Goal: Contribute content

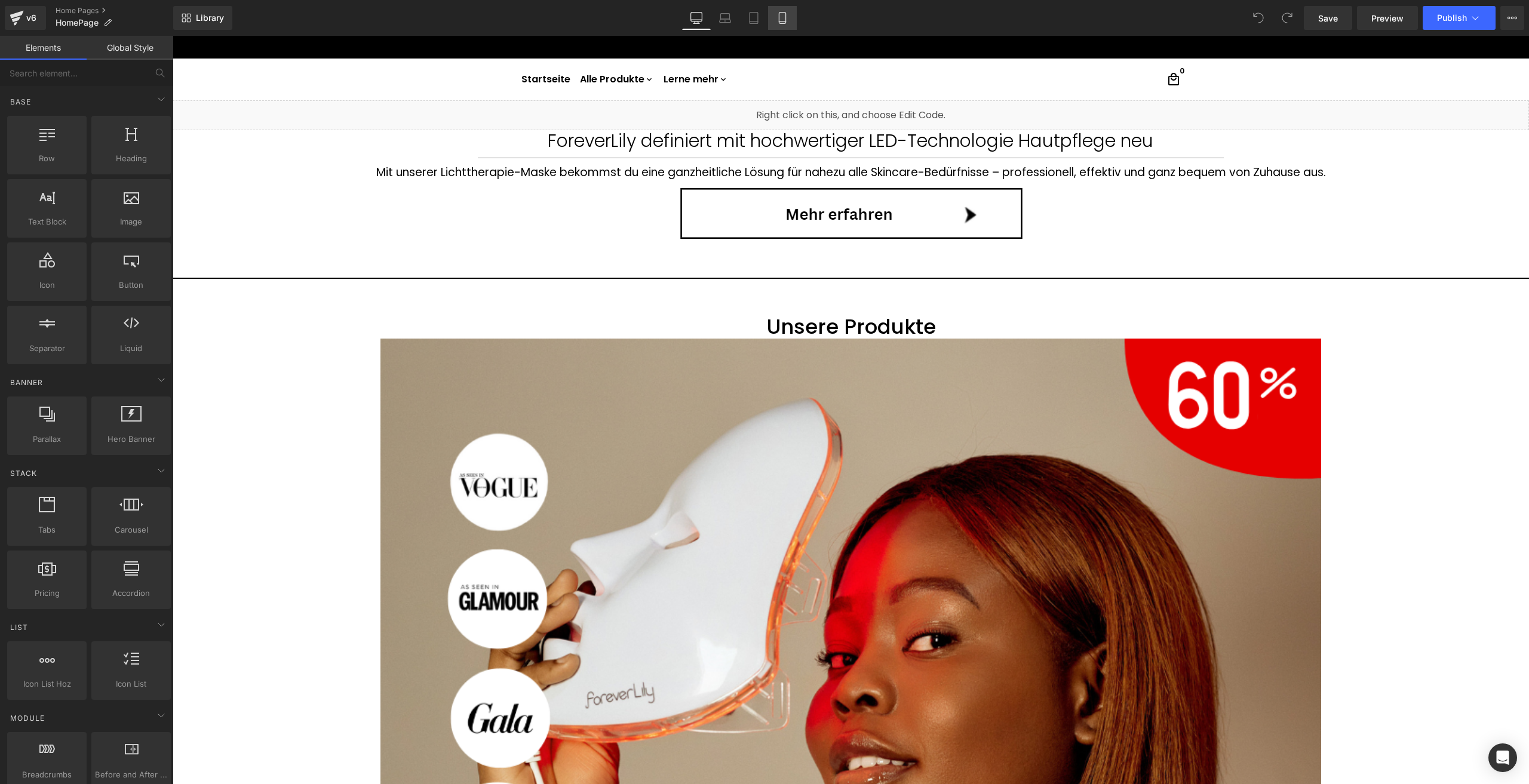
click at [784, 22] on icon at bounding box center [782, 18] width 12 height 12
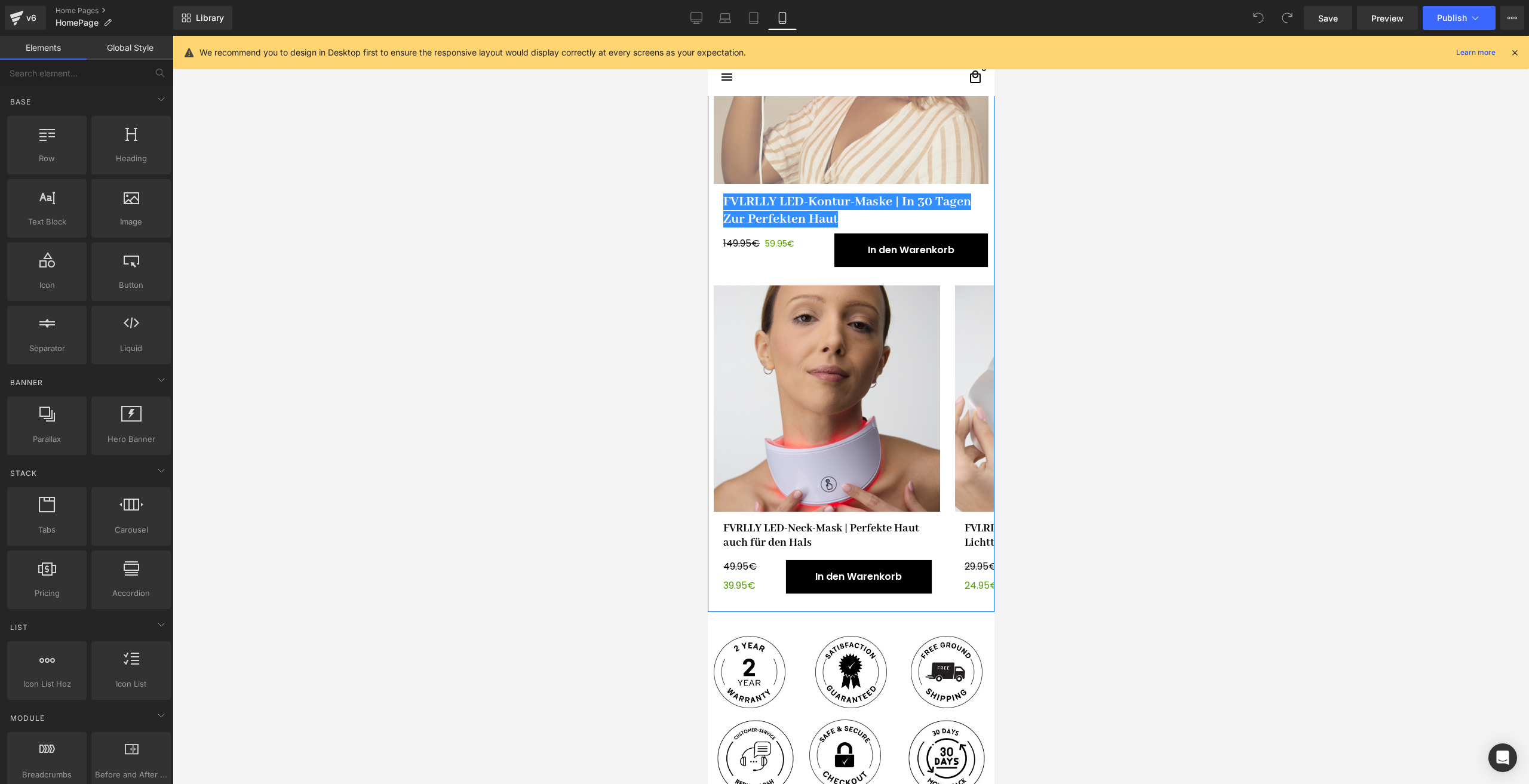
scroll to position [418, 0]
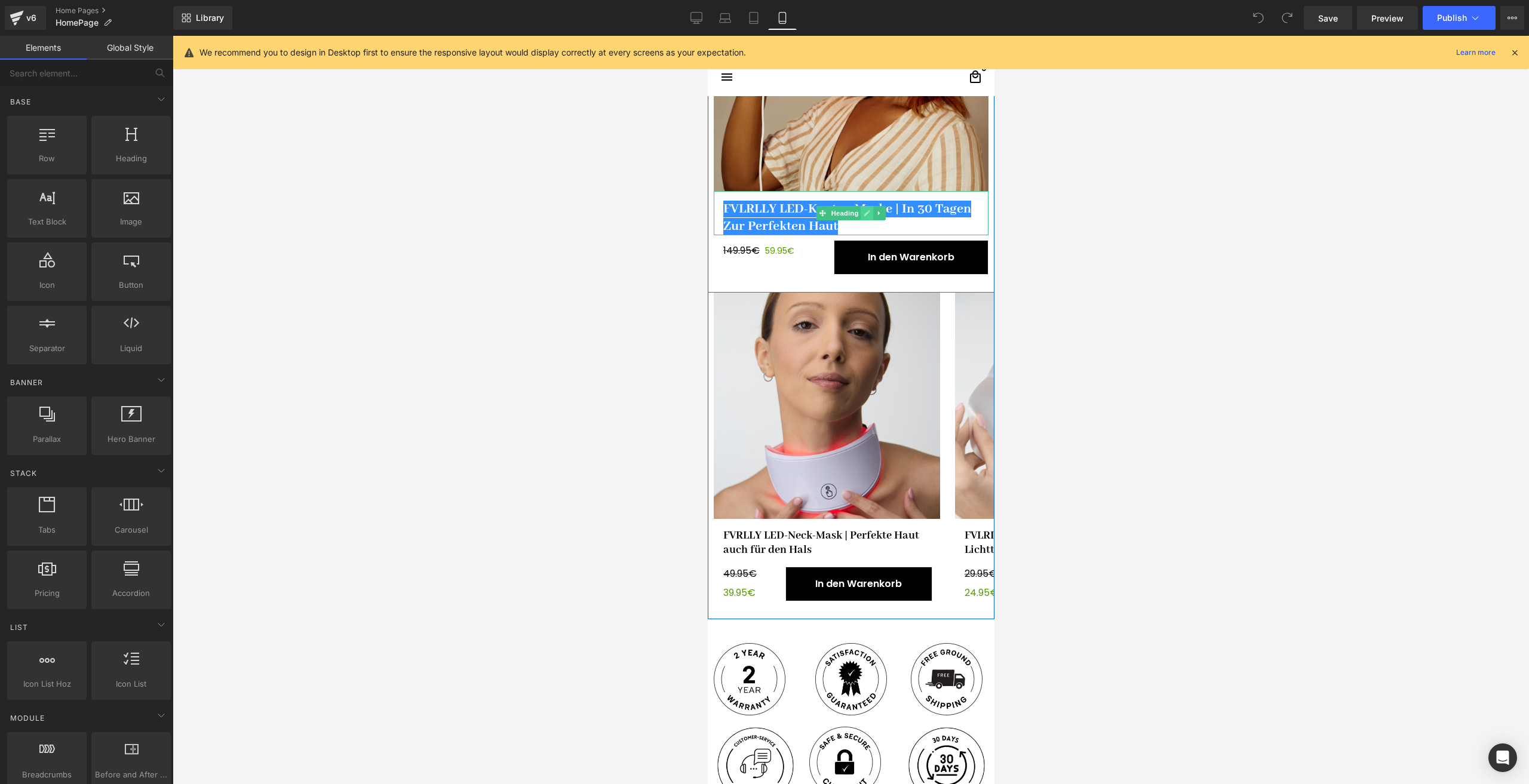
click at [863, 215] on icon at bounding box center [866, 212] width 6 height 7
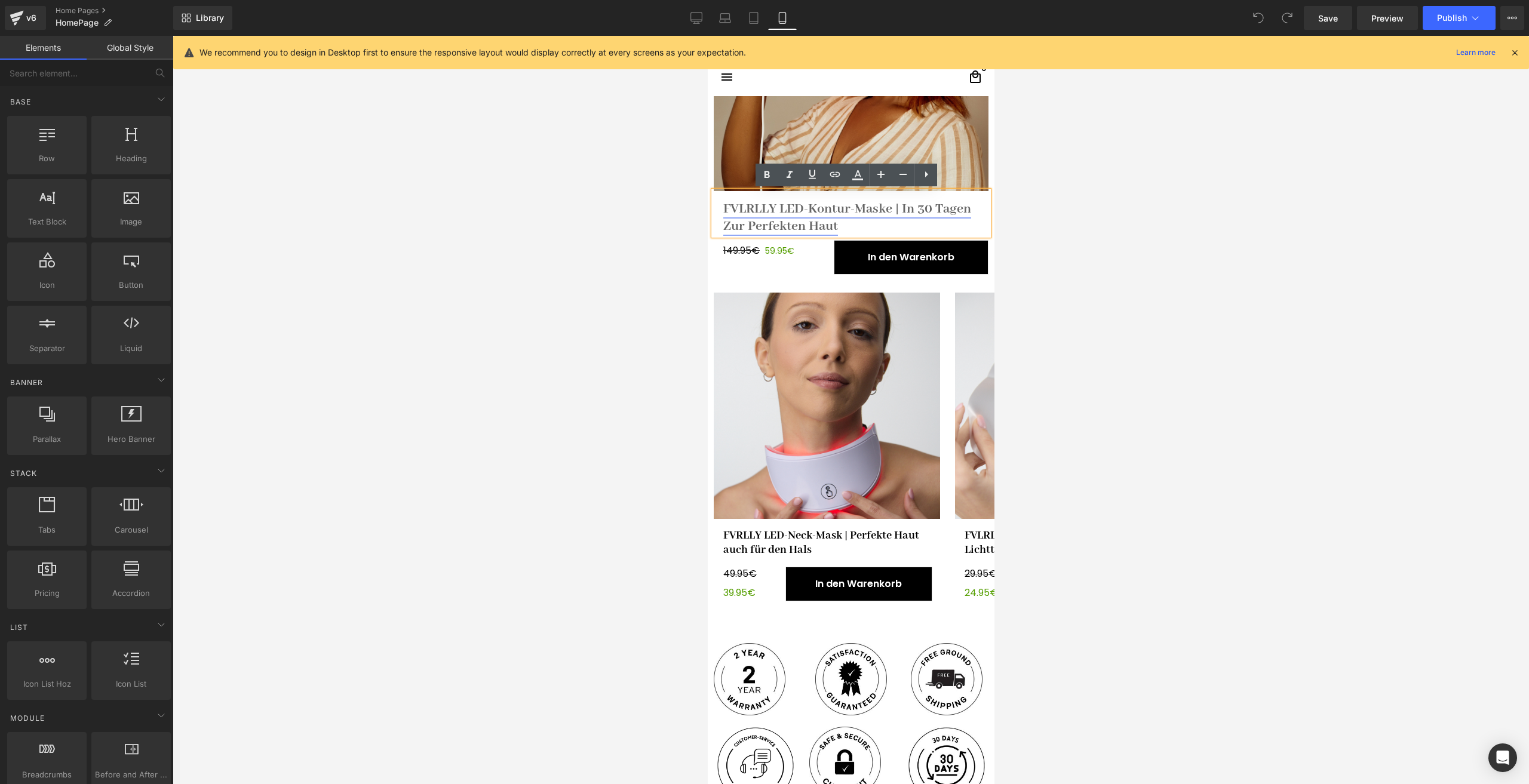
click at [845, 210] on link "FVLRLLY LED-Kontur-Maske | In 30 Tagen Zur Perfekten Haut" at bounding box center [847, 217] width 248 height 34
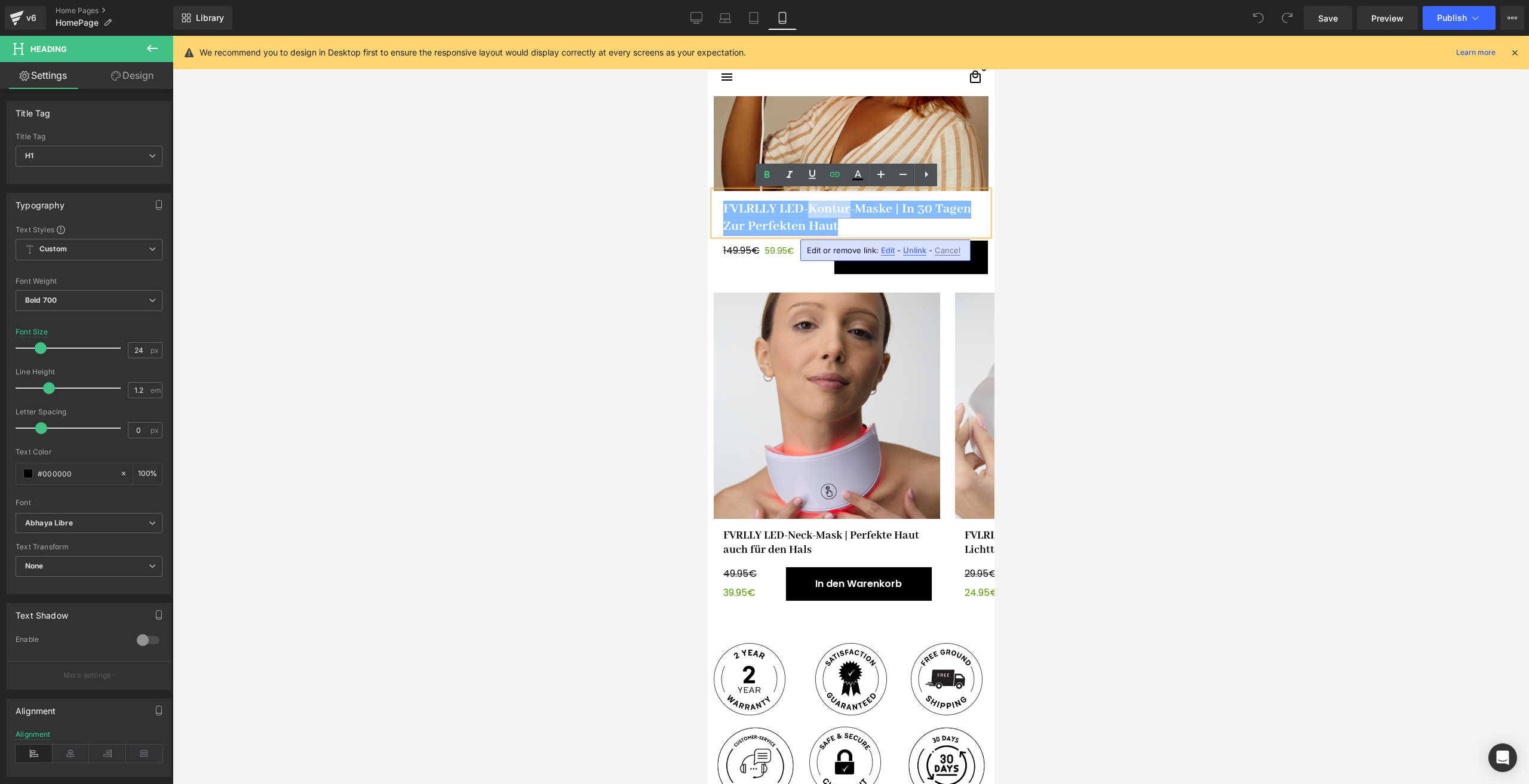
drag, startPoint x: 845, startPoint y: 210, endPoint x: 806, endPoint y: 209, distance: 39.0
click at [806, 209] on link "FVLRLLY LED-Kontur-Maske | In 30 Tagen Zur Perfekten Haut" at bounding box center [847, 217] width 248 height 34
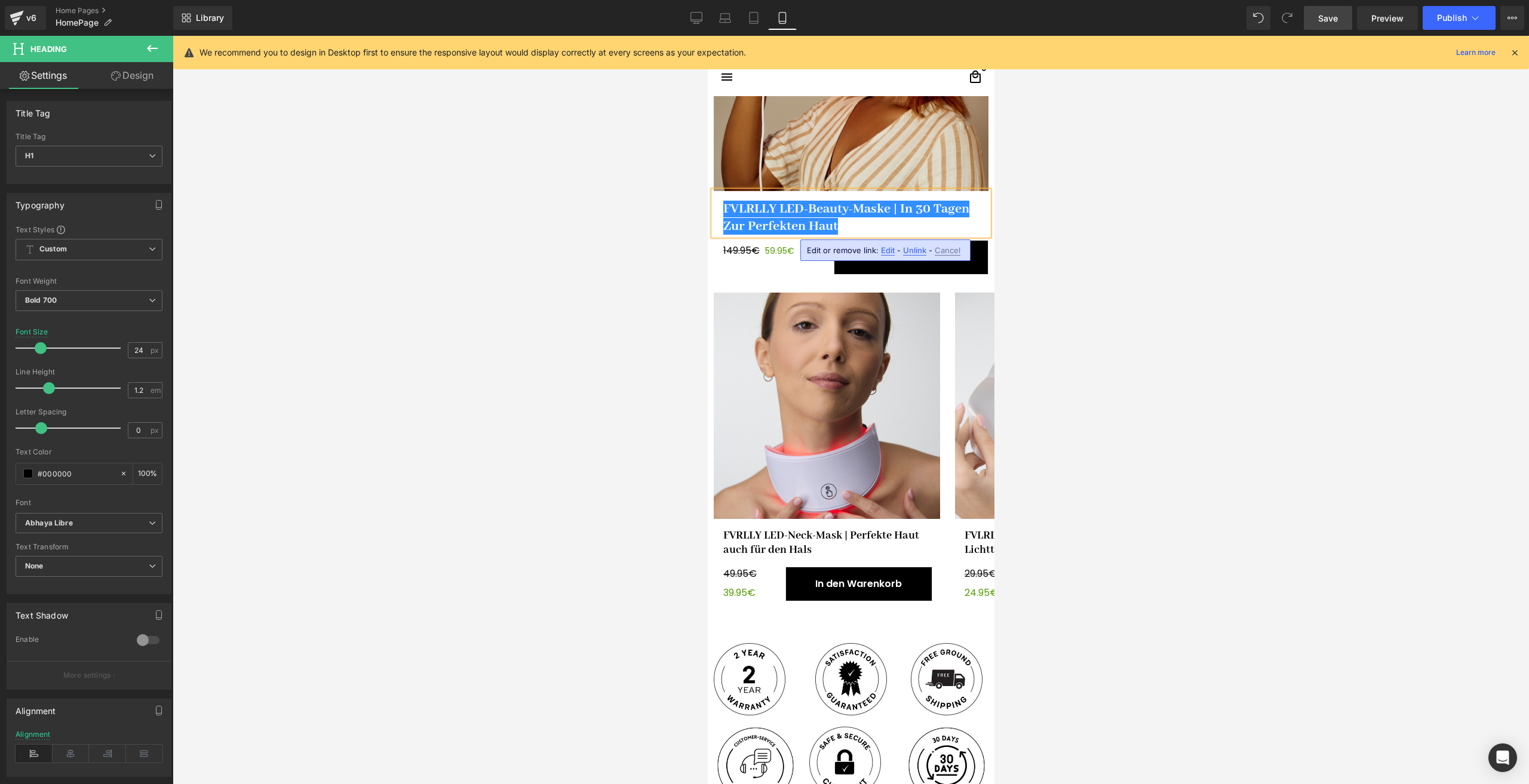
click at [1318, 20] on span "Save" at bounding box center [1328, 18] width 19 height 12
click at [1445, 17] on span "Publish" at bounding box center [1451, 18] width 30 height 10
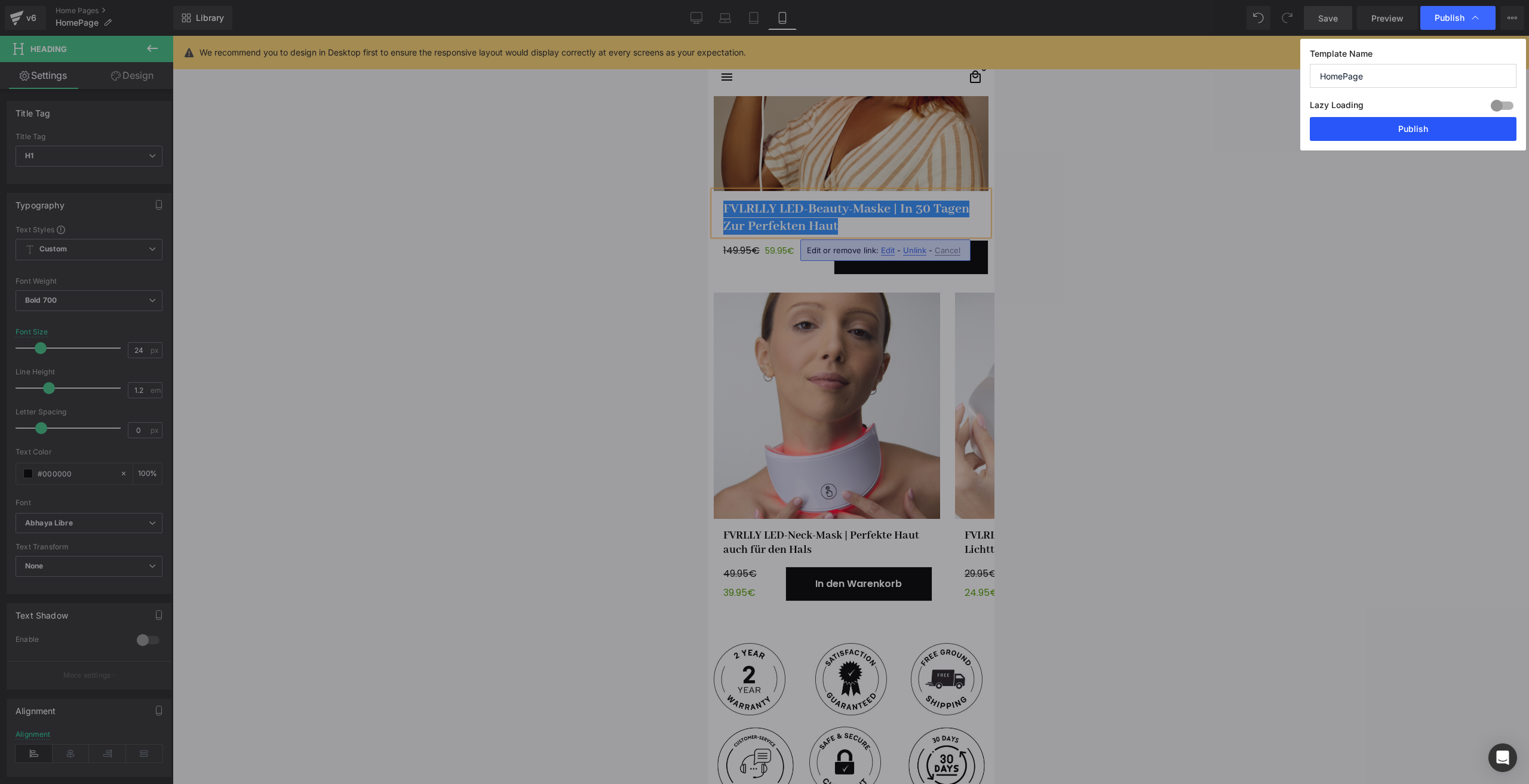
click at [0, 0] on button "Publish" at bounding box center [0, 0] width 0 height 0
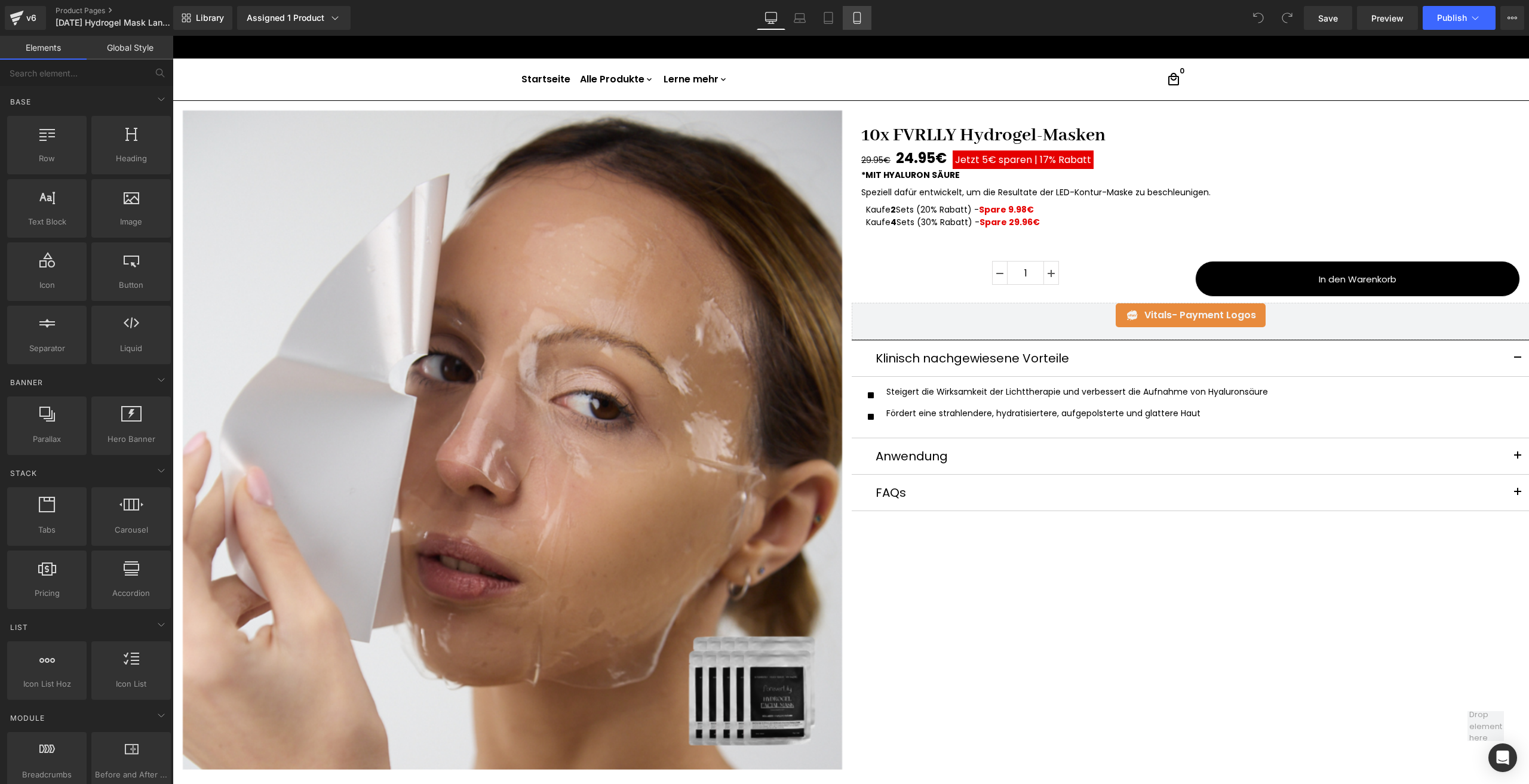
click at [857, 22] on icon at bounding box center [857, 22] width 6 height 0
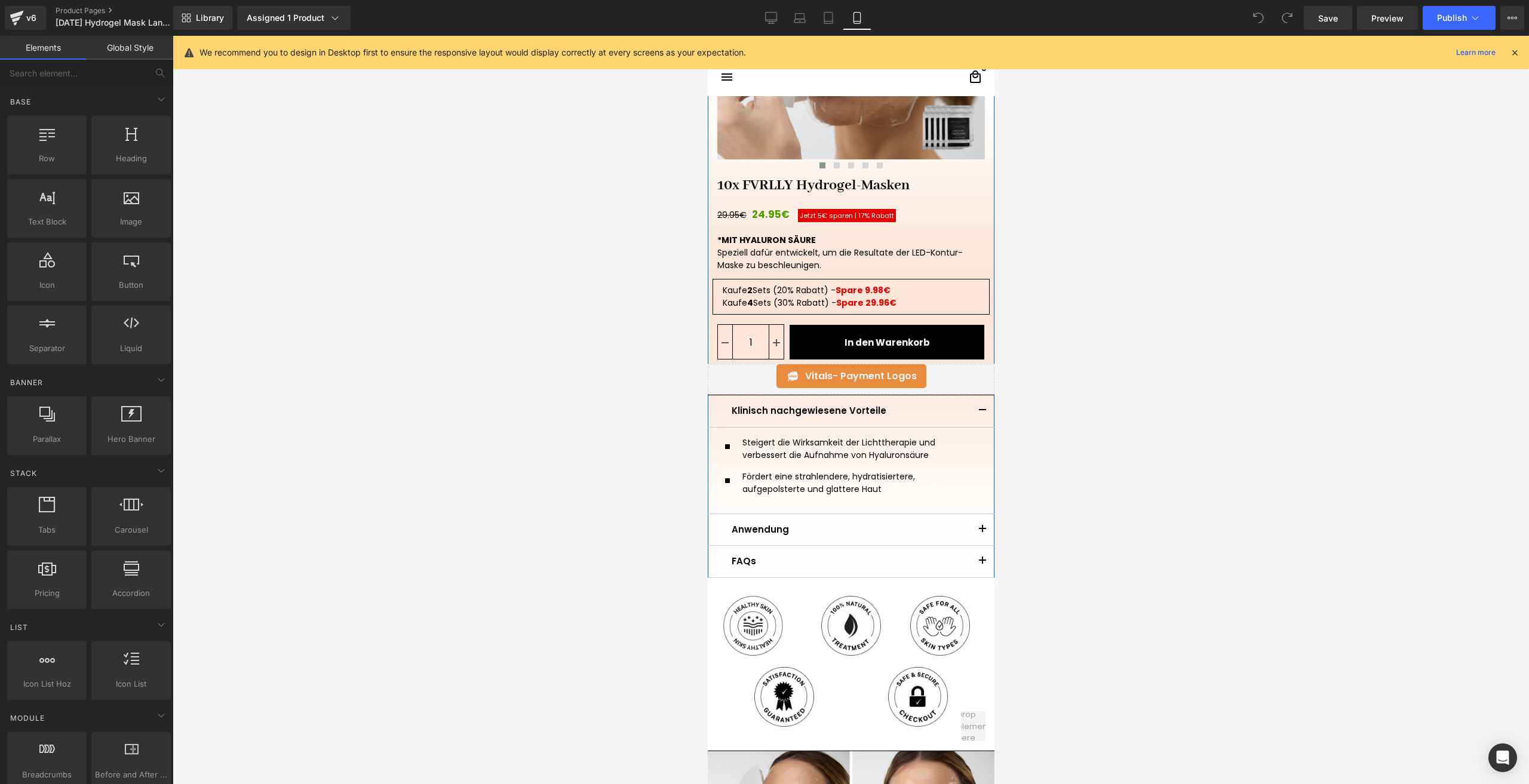
scroll to position [238, 0]
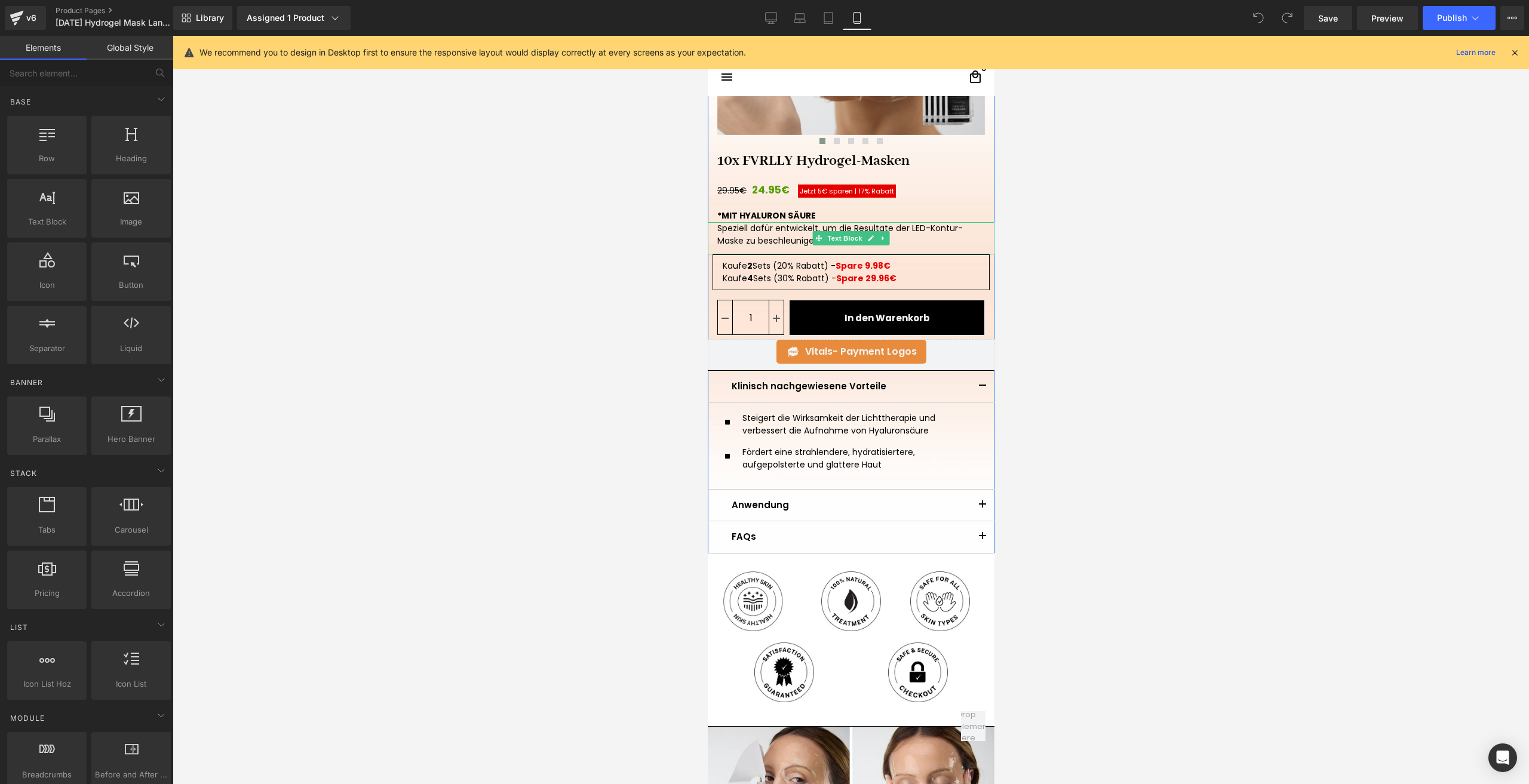
click at [943, 230] on p "Speziell dafür entwickelt, um die Resultate der LED-Kontur-Maske zu beschleunig…" at bounding box center [850, 234] width 268 height 25
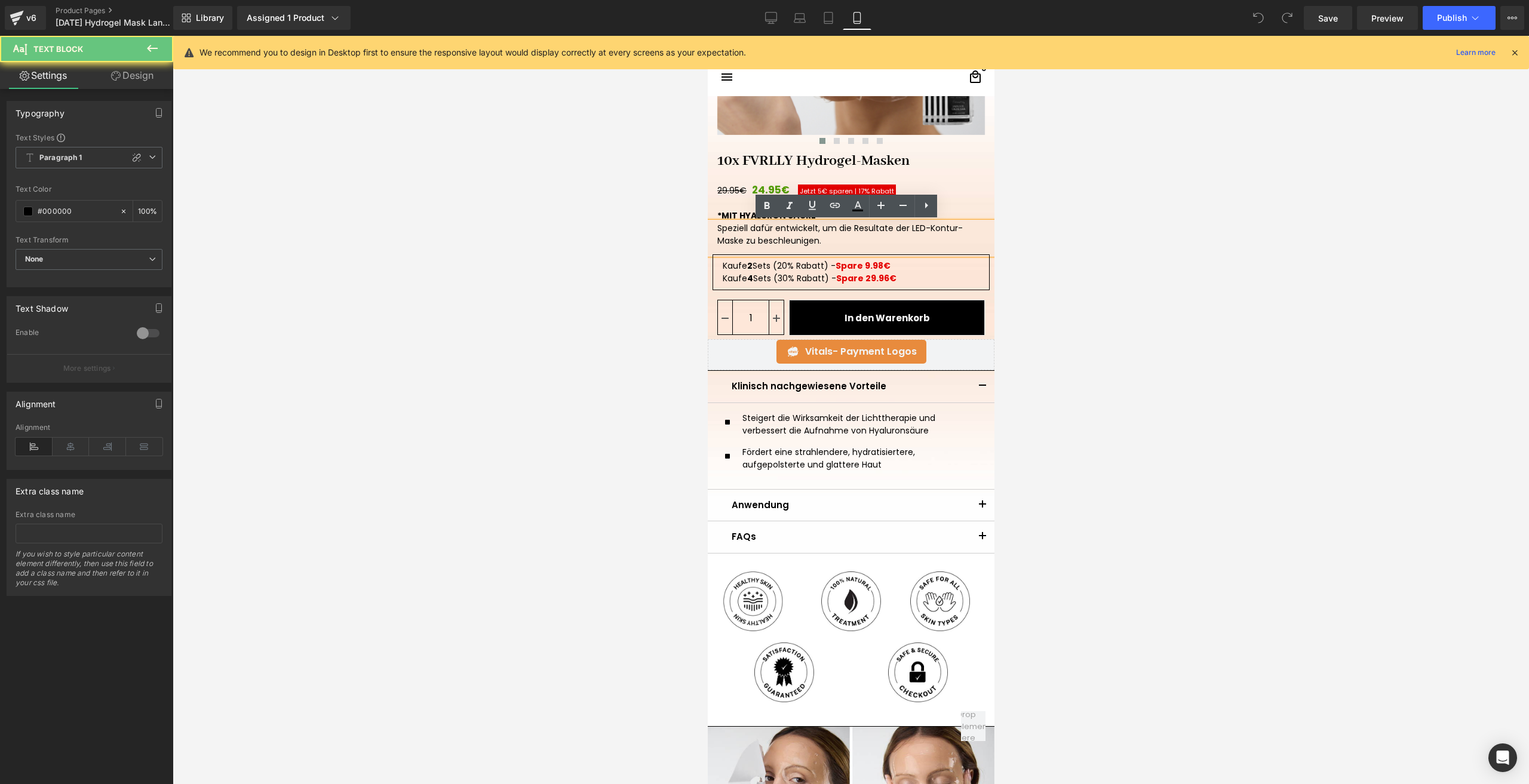
click at [947, 230] on p "Speziell dafür entwickelt, um die Resultate der LED-Kontur-Maske zu beschleunig…" at bounding box center [850, 234] width 268 height 25
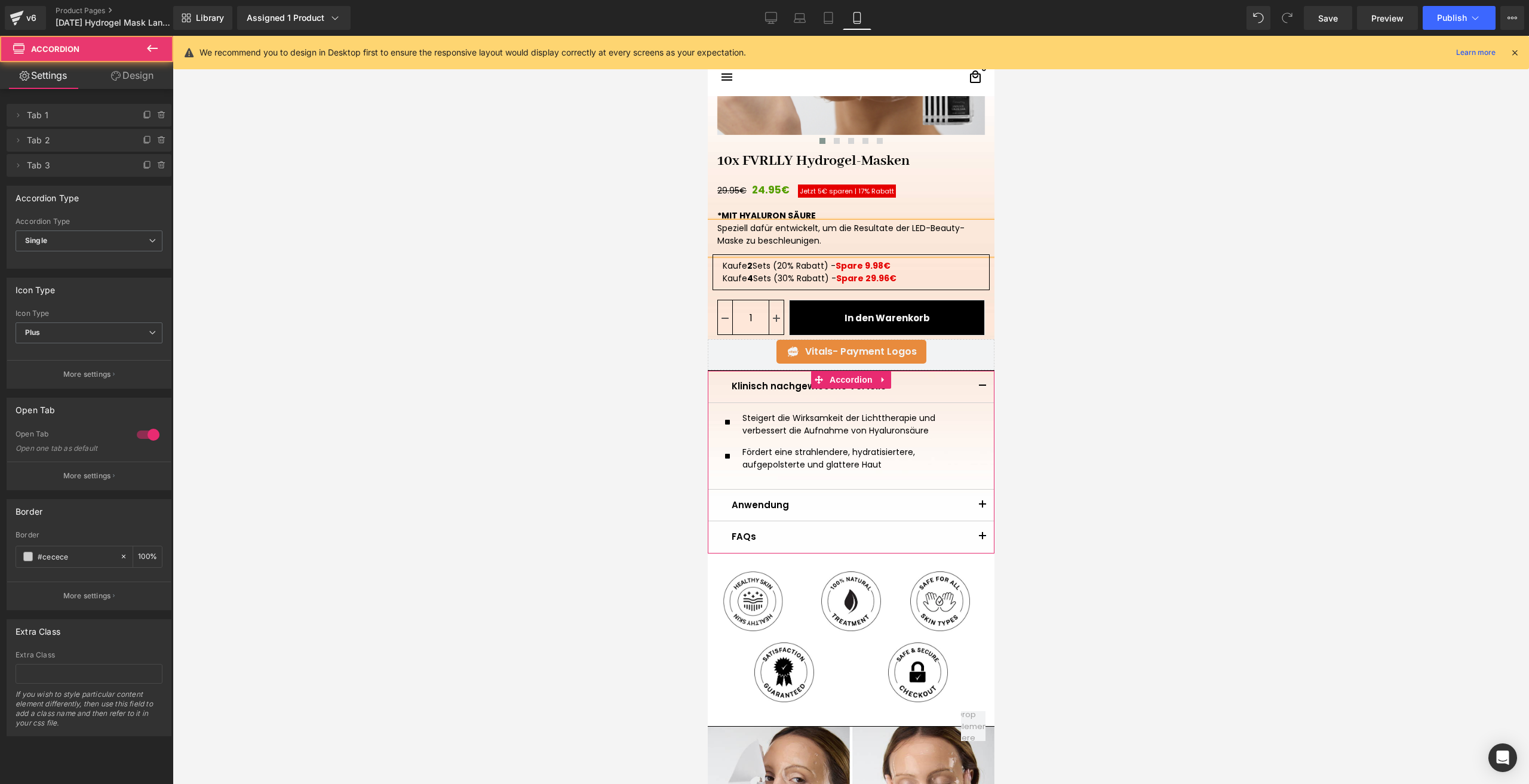
click at [972, 507] on button "button" at bounding box center [981, 505] width 24 height 32
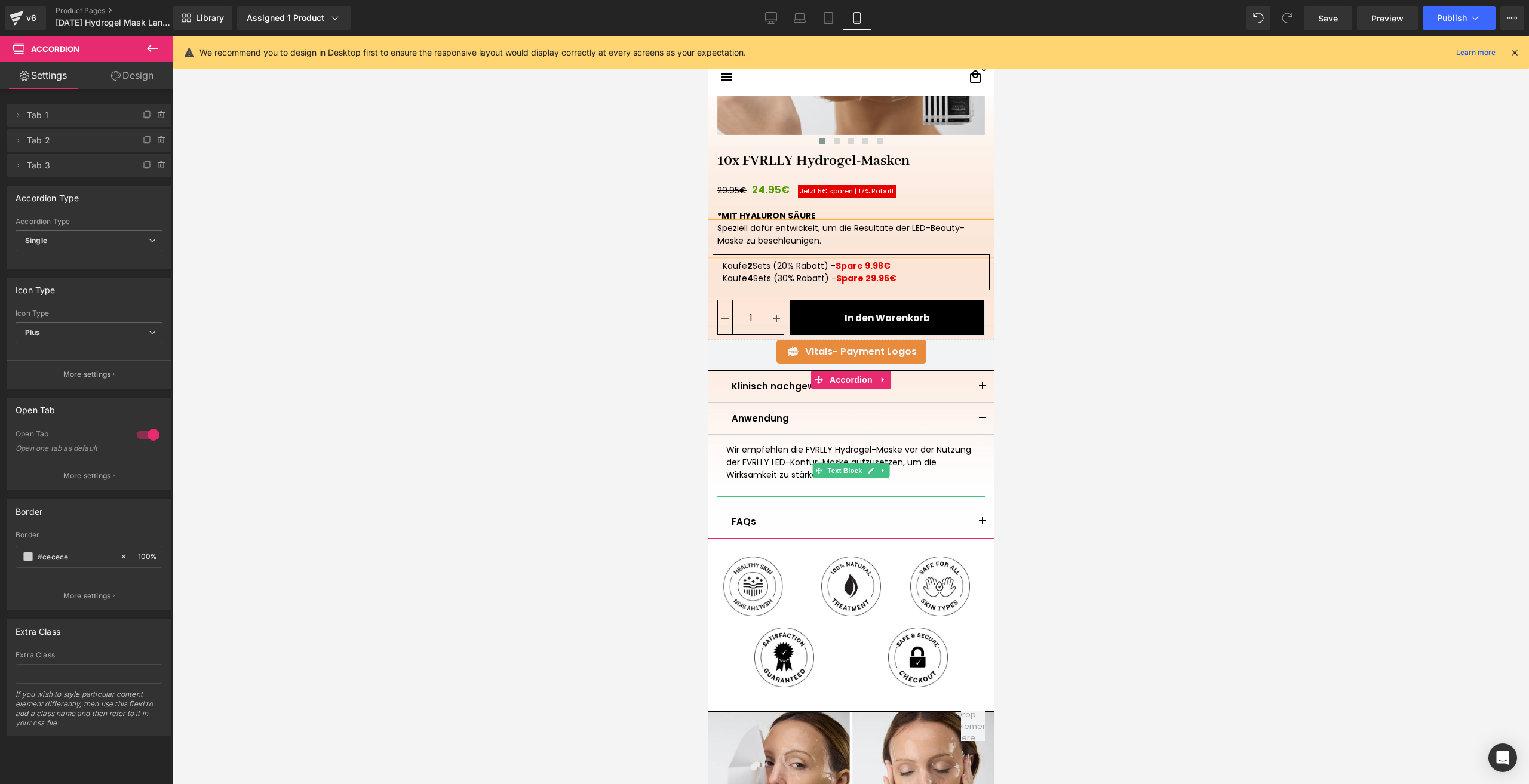
click at [801, 464] on p "Wir empfehlen die FVRLLY Hydrogel-Maske vor der Nutzung der FVRLLY LED-Kontur-M…" at bounding box center [850, 462] width 250 height 37
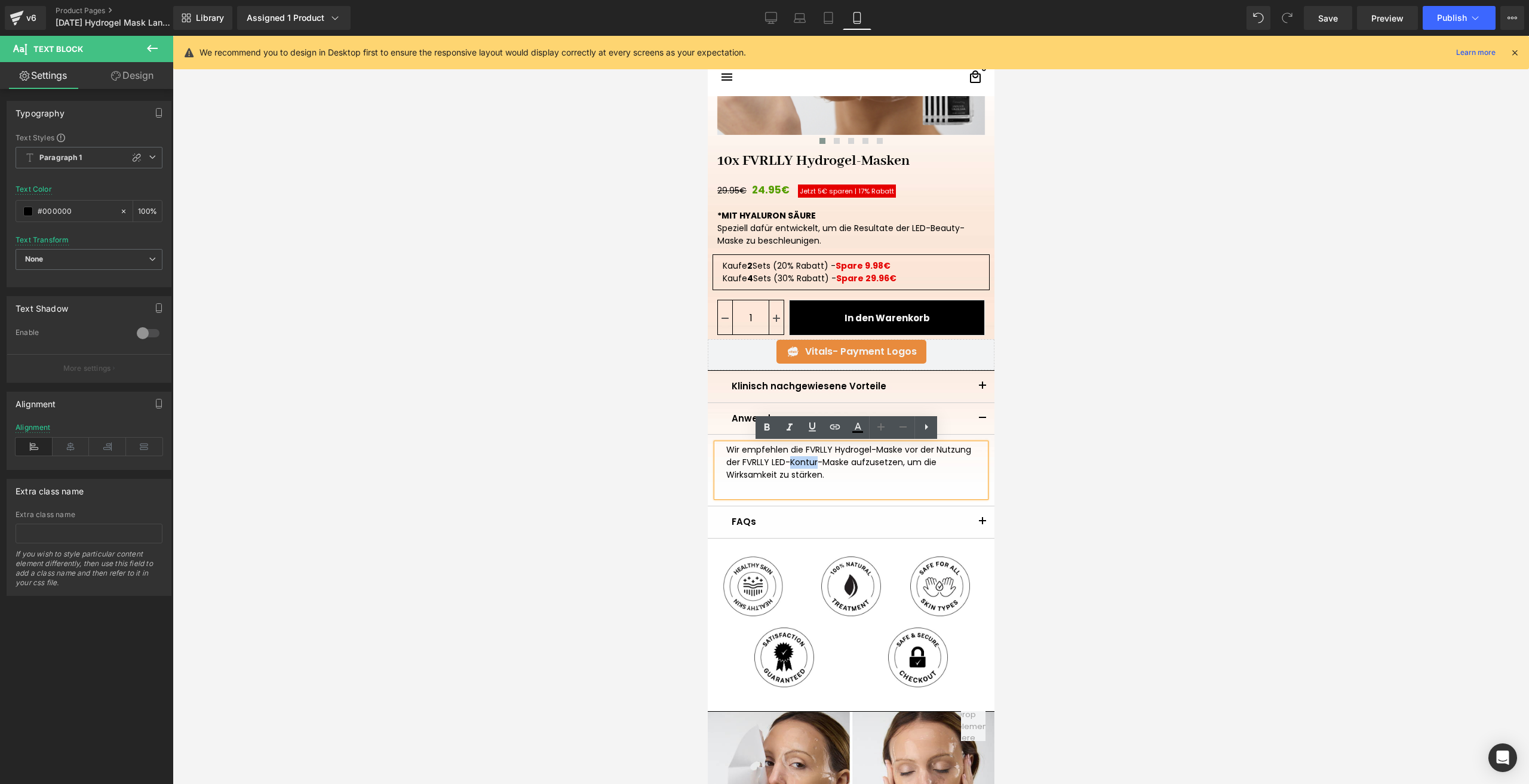
drag, startPoint x: 811, startPoint y: 463, endPoint x: 784, endPoint y: 463, distance: 27.0
click at [784, 463] on p "Wir empfehlen die FVRLLY Hydrogel-Maske vor der Nutzung der FVRLLY LED-Kontur-M…" at bounding box center [850, 462] width 250 height 37
drag, startPoint x: 767, startPoint y: 461, endPoint x: 845, endPoint y: 464, distance: 78.1
click at [845, 464] on p "Wir empfehlen die FVRLLY Hydrogel-Maske vor der Nutzung der FVRLLY LED-Beauty-M…" at bounding box center [850, 462] width 250 height 37
copy p "LED-Beauty-Maske"
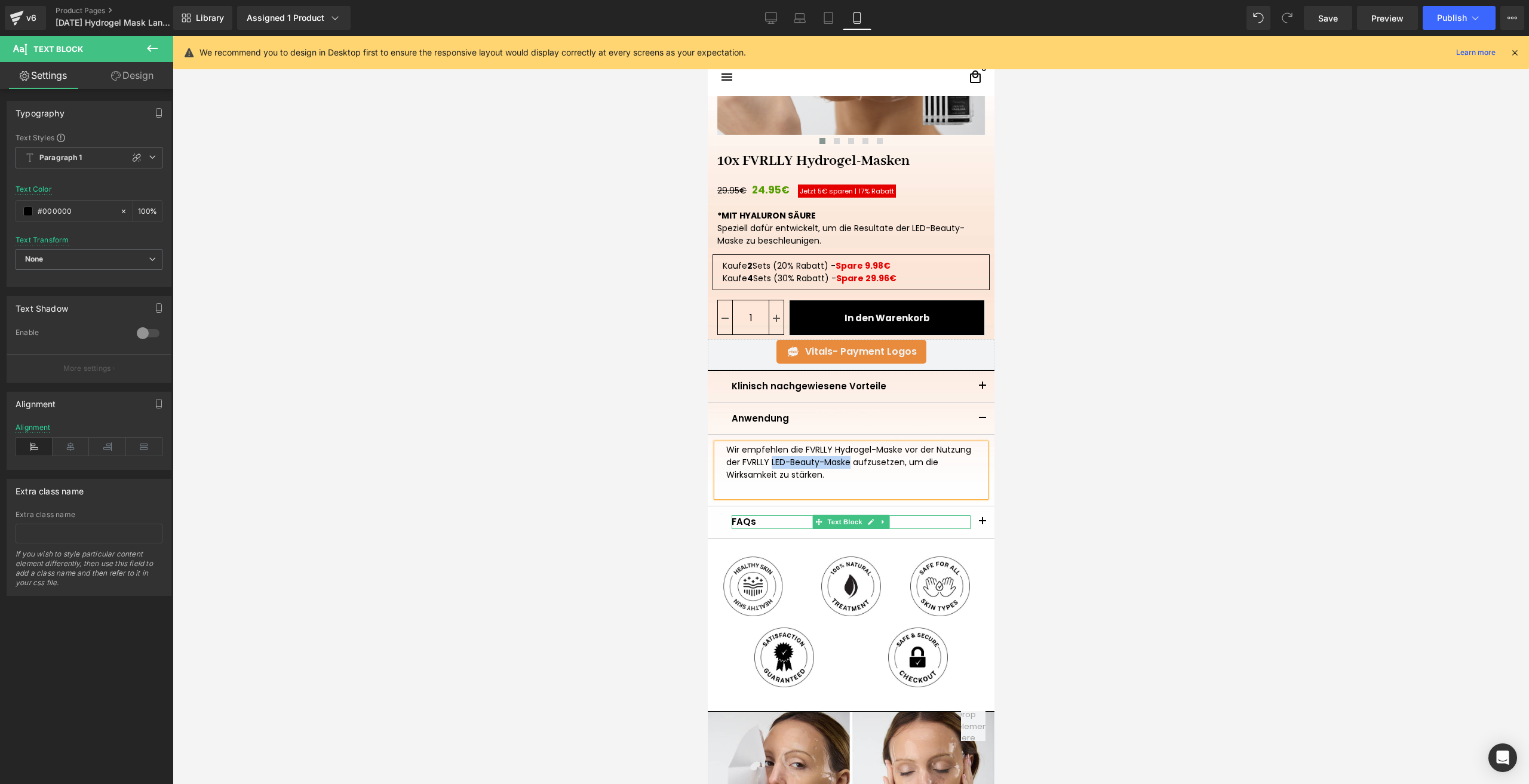
click at [970, 523] on button "button" at bounding box center [981, 521] width 24 height 32
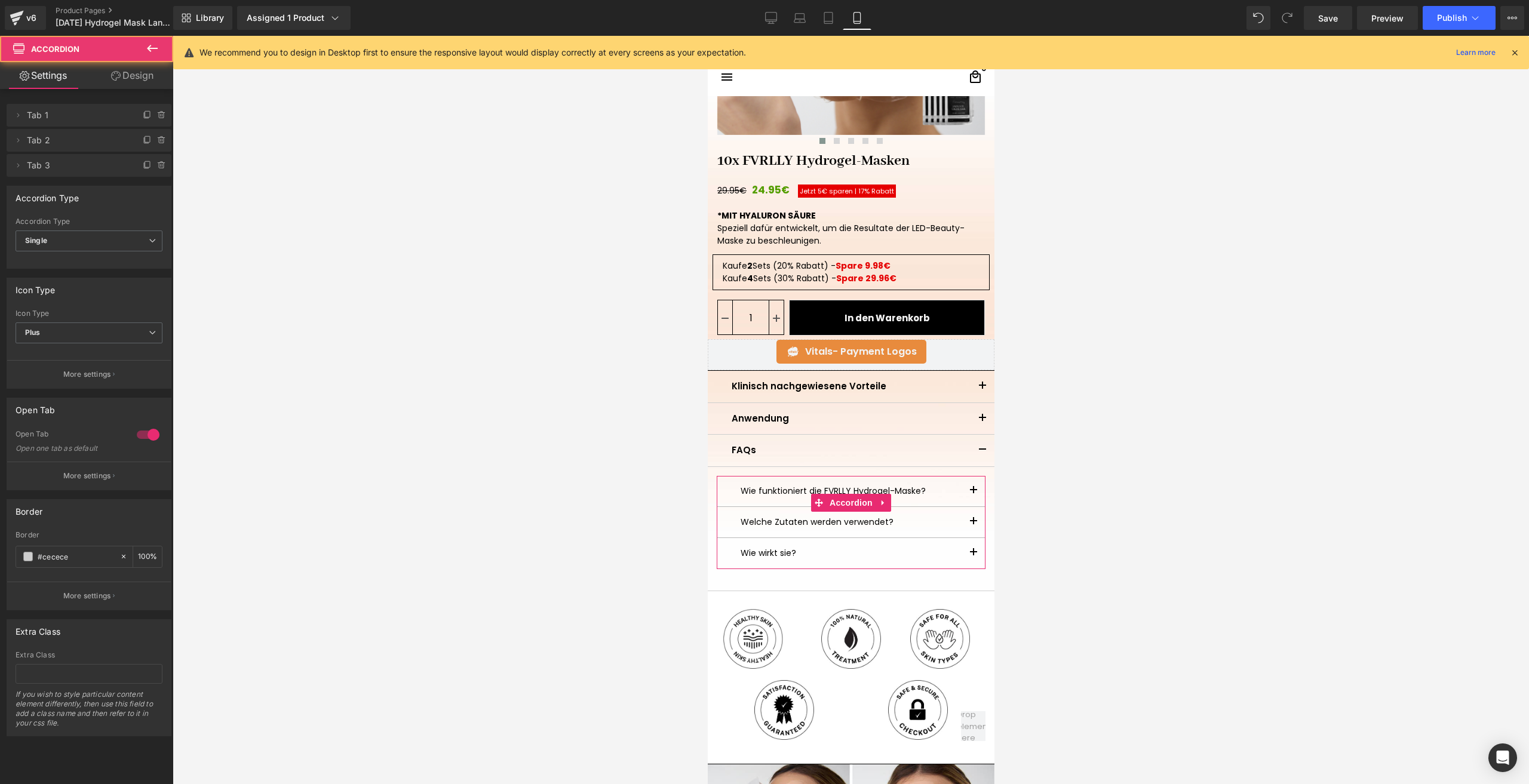
click at [965, 492] on button "button" at bounding box center [972, 491] width 24 height 31
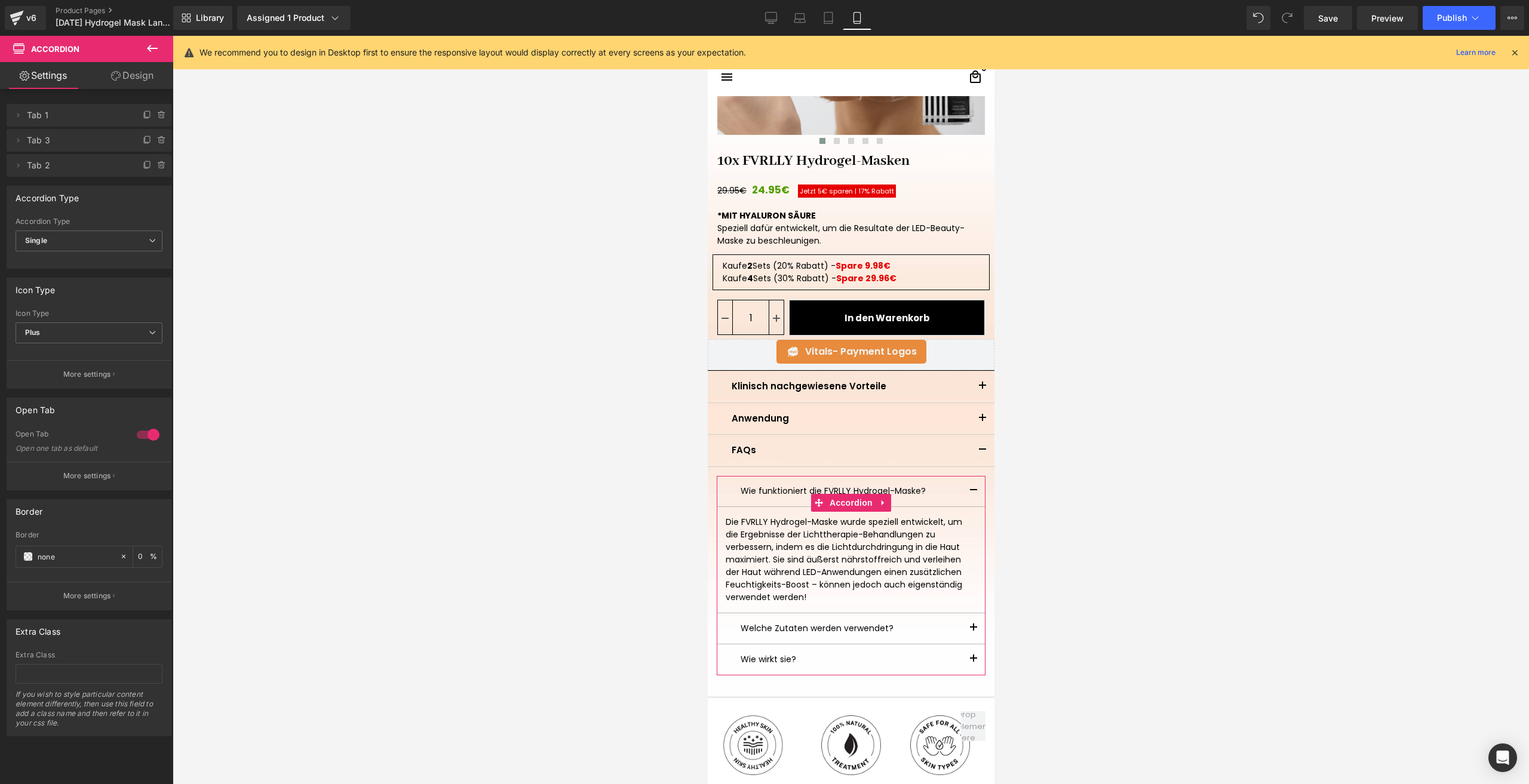
click at [962, 628] on button "button" at bounding box center [972, 628] width 24 height 31
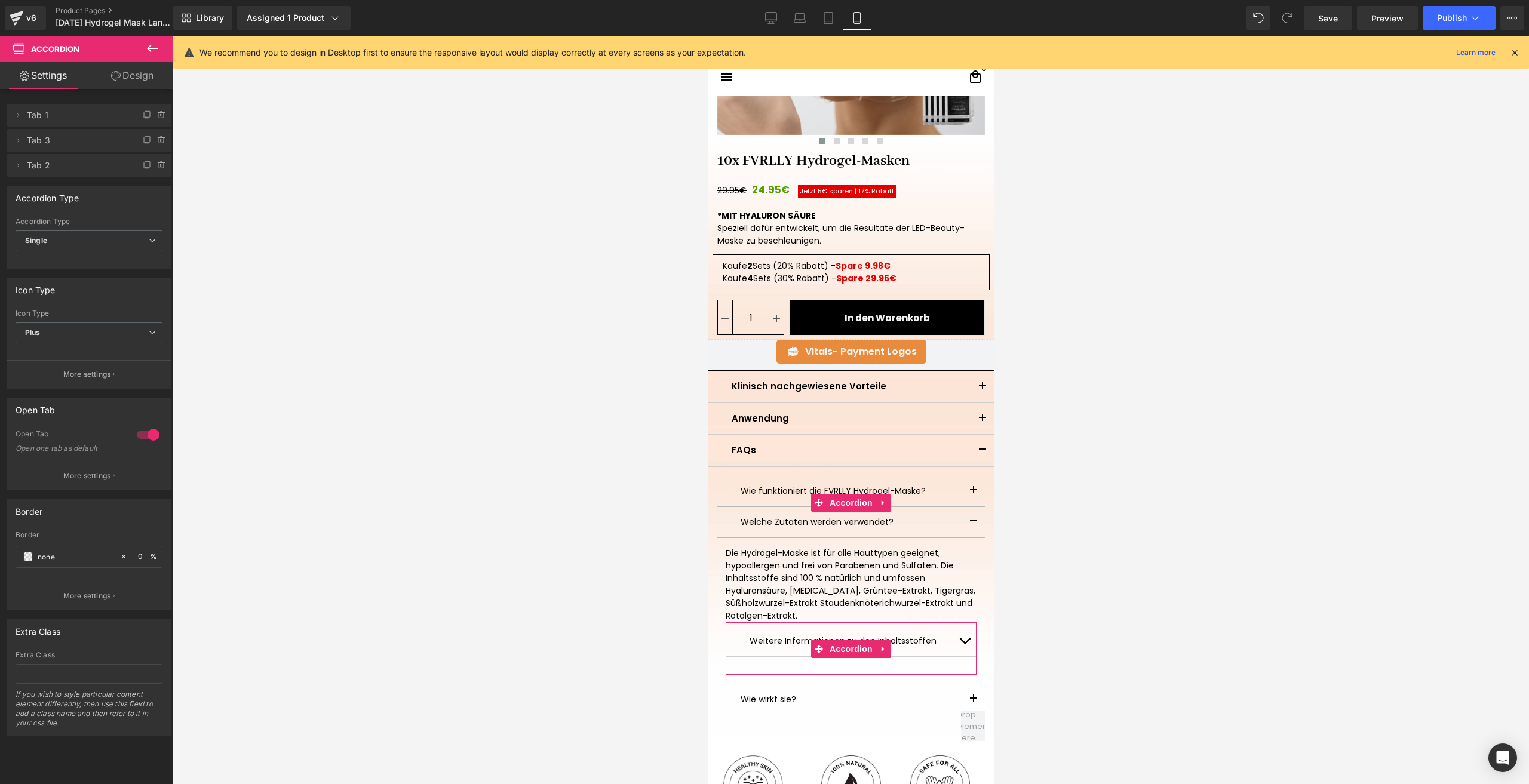
click at [960, 635] on button "button" at bounding box center [963, 640] width 24 height 31
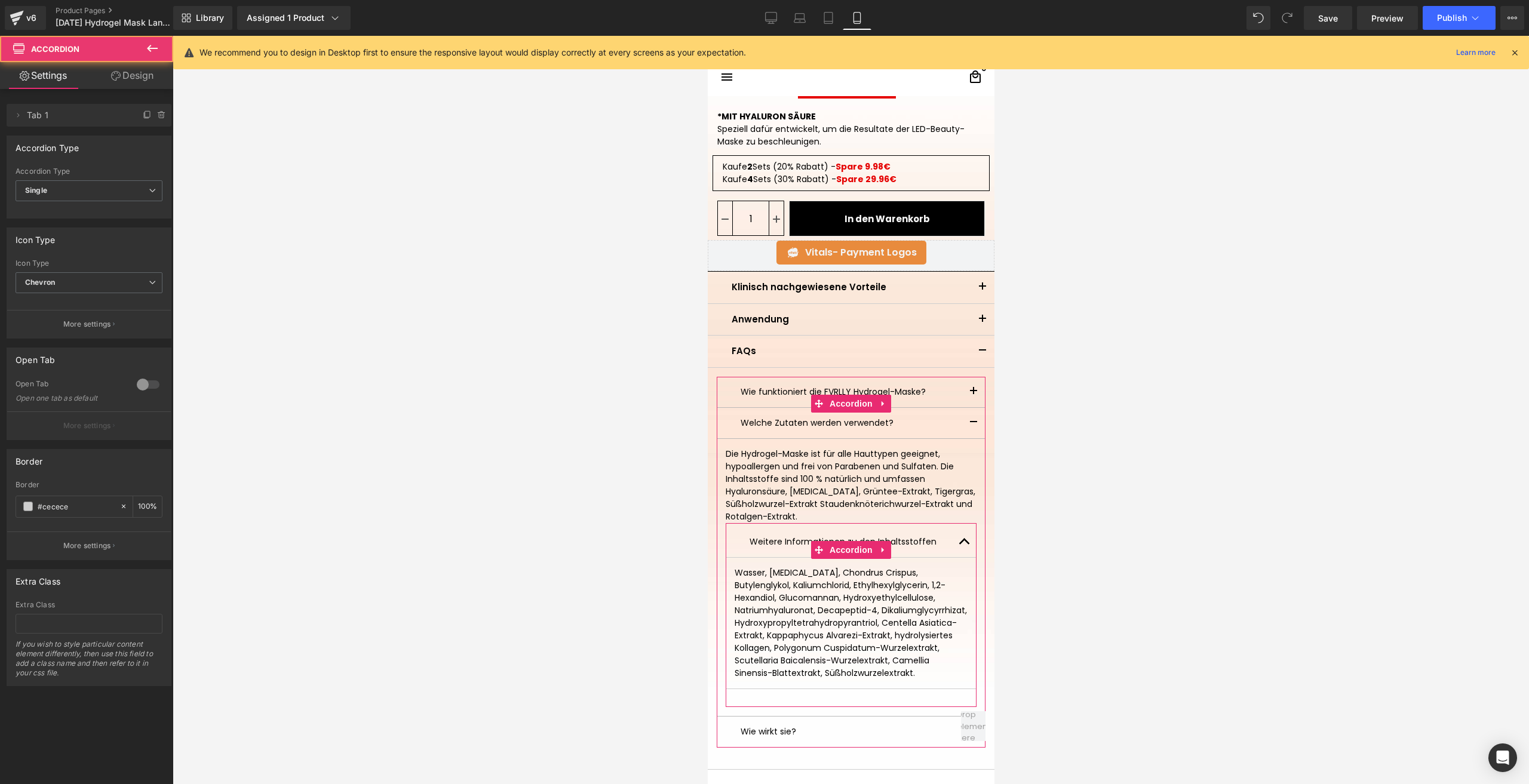
scroll to position [418, 0]
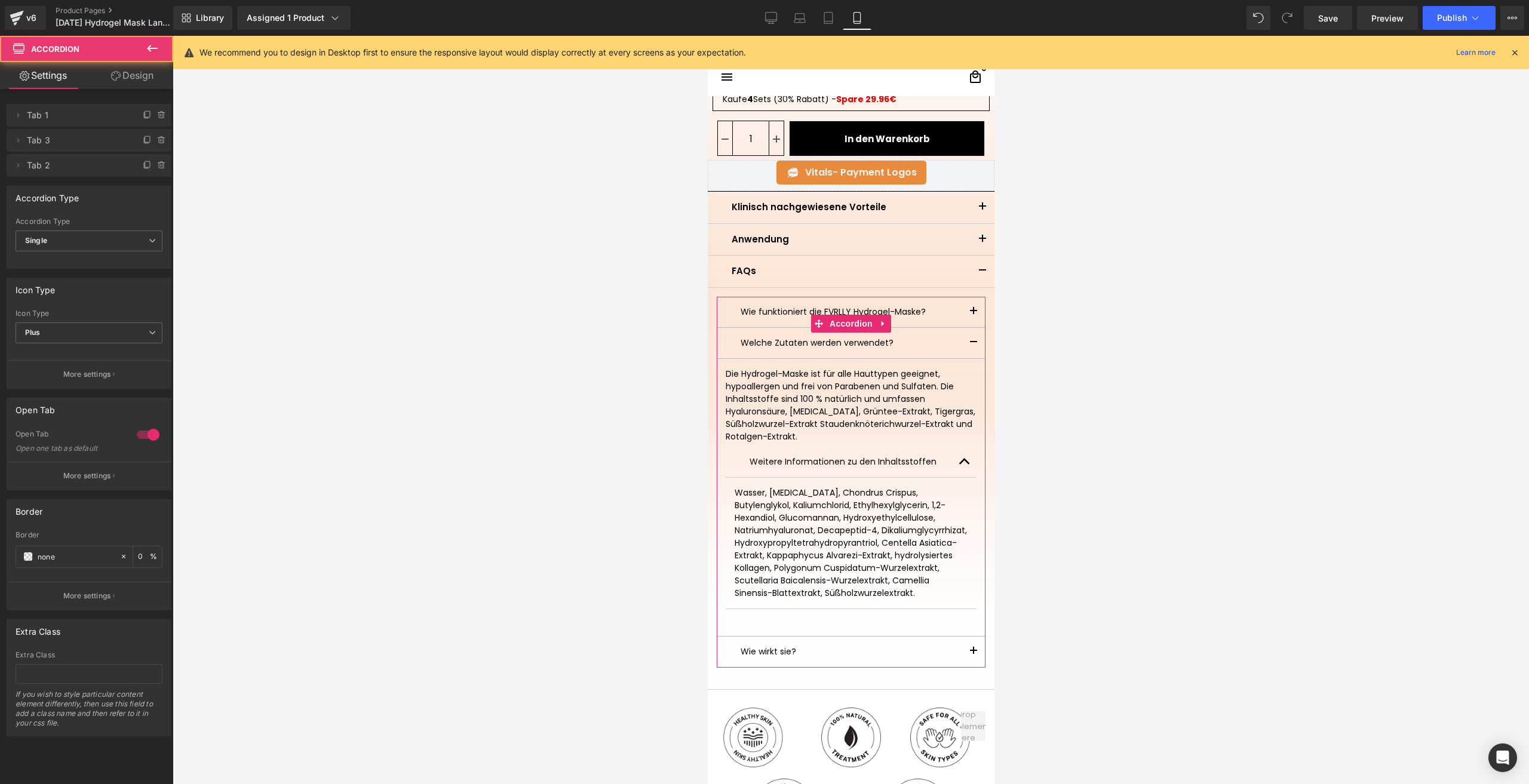
click at [965, 648] on button "button" at bounding box center [972, 652] width 24 height 31
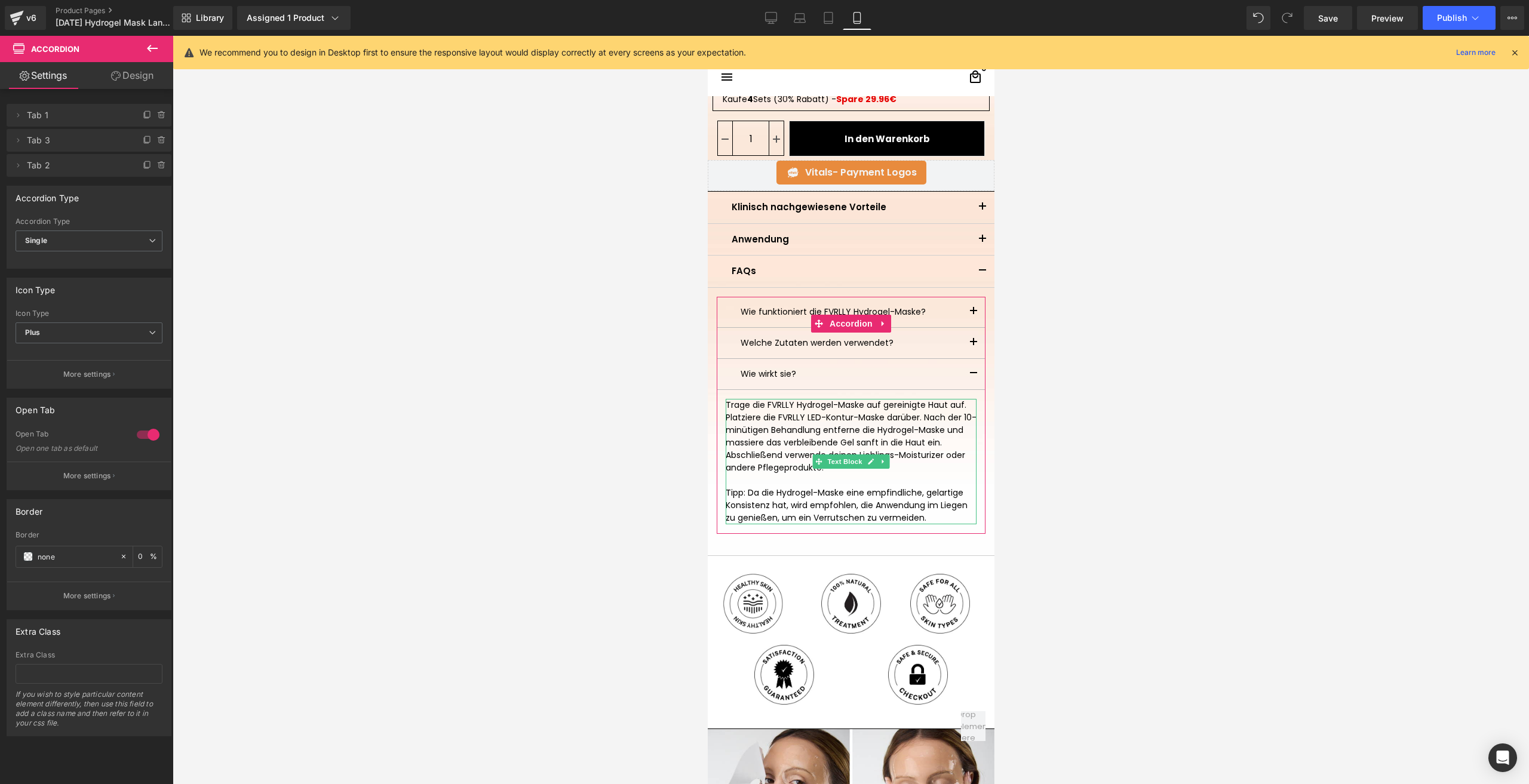
click at [814, 421] on p "Trage die FVRLLY Hydrogel-Maske auf gereinigte Haut auf. Platziere die FVRLLY L…" at bounding box center [850, 436] width 251 height 75
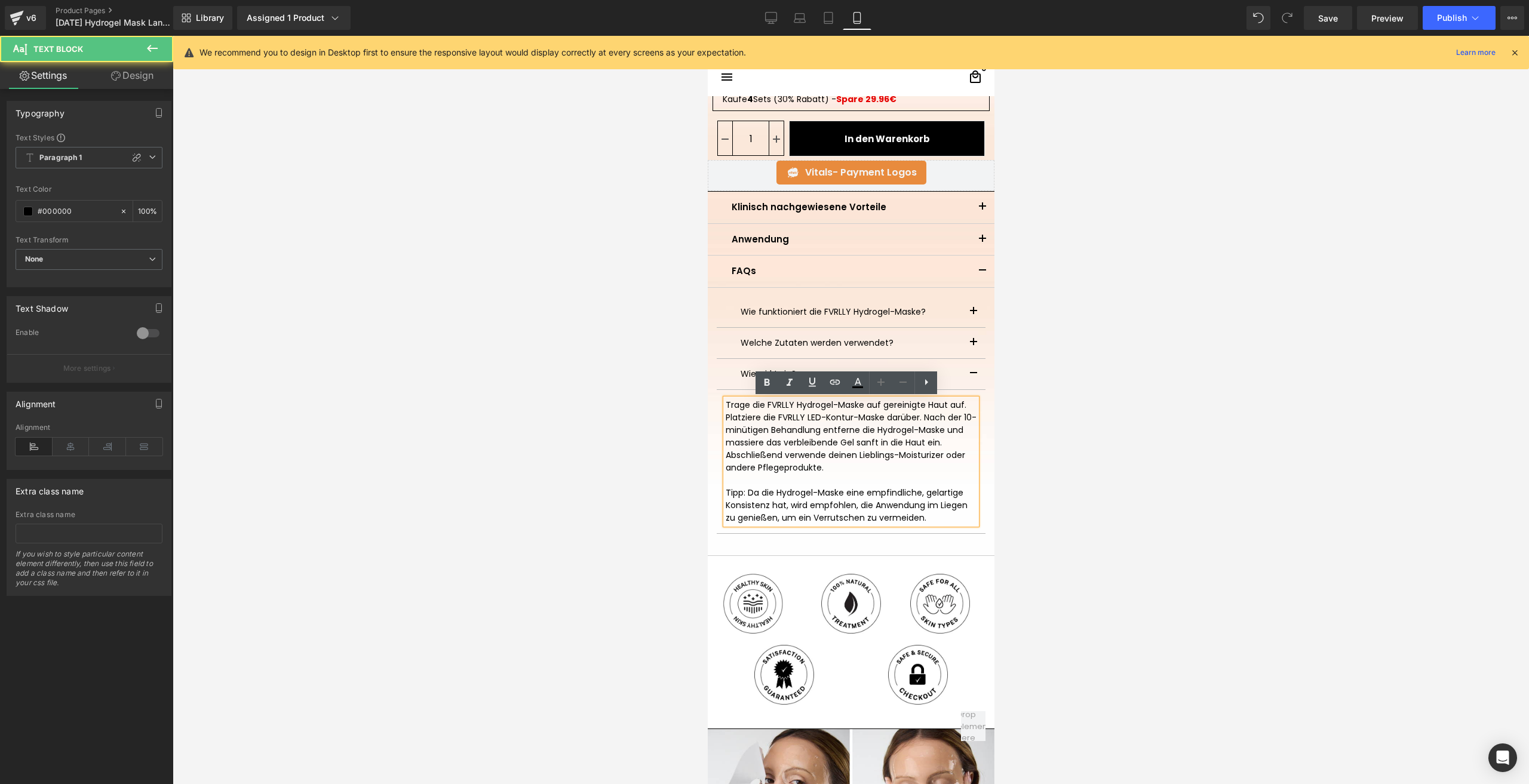
click at [804, 414] on p "Trage die FVRLLY Hydrogel-Maske auf gereinigte Haut auf. Platziere die FVRLLY L…" at bounding box center [850, 436] width 251 height 75
drag, startPoint x: 802, startPoint y: 414, endPoint x: 876, endPoint y: 418, distance: 74.1
click at [876, 418] on p "Trage die FVRLLY Hydrogel-Maske auf gereinigte Haut auf. Platziere die FVRLLY L…" at bounding box center [850, 436] width 251 height 75
click at [877, 418] on p "Trage die FVRLLY Hydrogel-Maske auf gereinigte Haut auf. Platziere die FVRLLY L…" at bounding box center [850, 436] width 251 height 75
drag, startPoint x: 877, startPoint y: 418, endPoint x: 802, endPoint y: 418, distance: 75.0
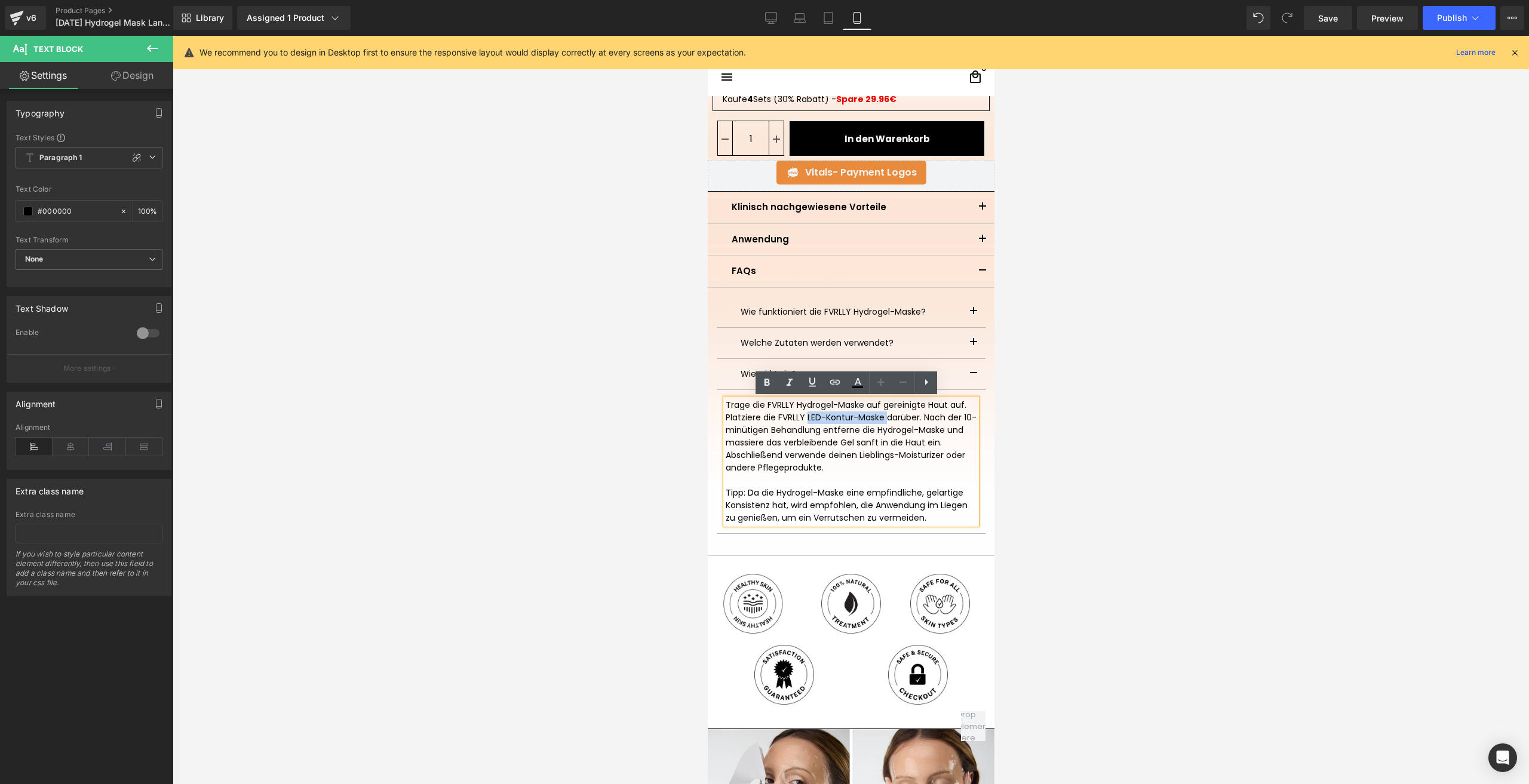
click at [802, 418] on p "Trage die FVRLLY Hydrogel-Maske auf gereinigte Haut auf. Platziere die FVRLLY L…" at bounding box center [850, 436] width 251 height 75
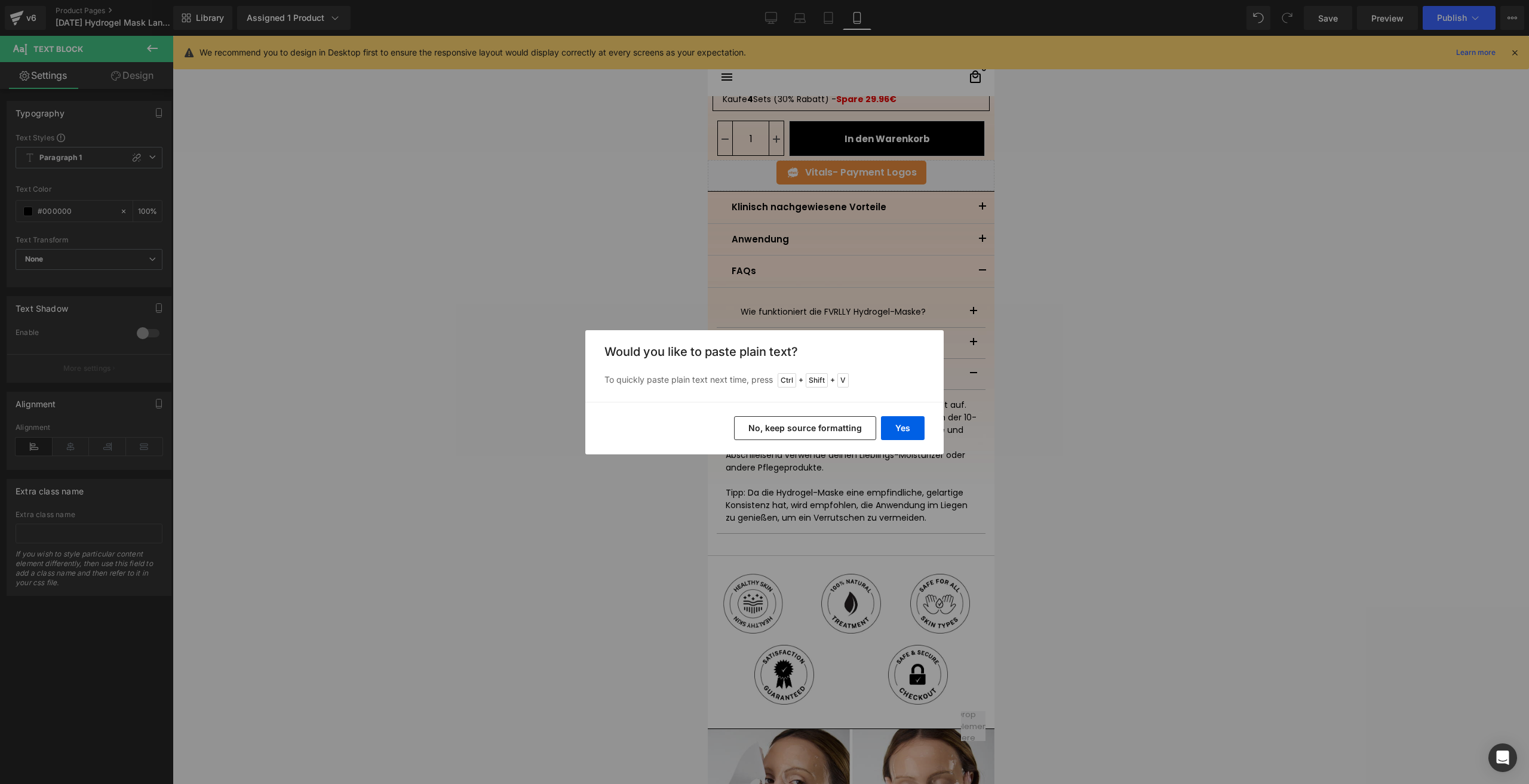
drag, startPoint x: 847, startPoint y: 422, endPoint x: 169, endPoint y: 408, distance: 678.1
click at [847, 422] on button "No, keep source formatting" at bounding box center [805, 427] width 142 height 24
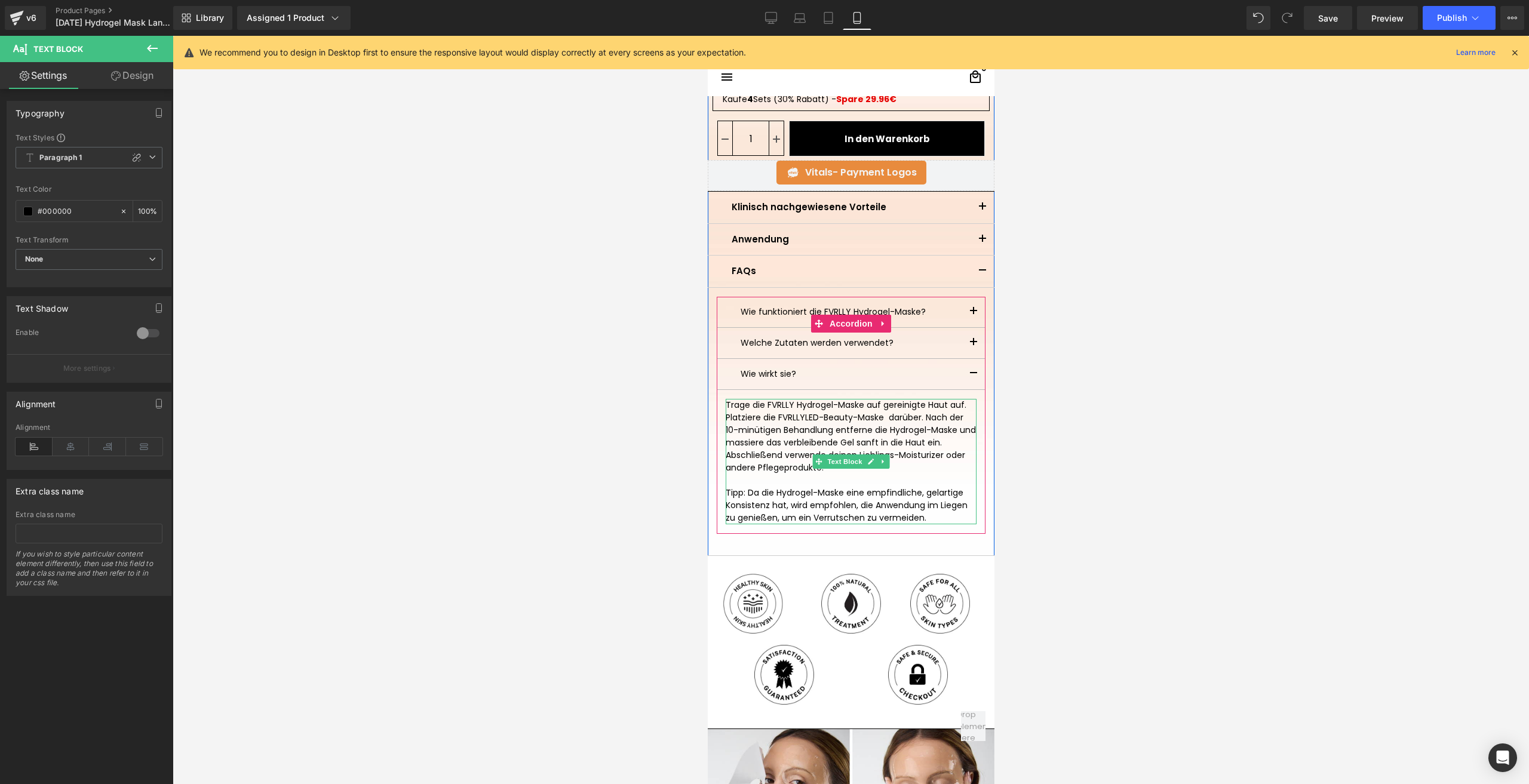
click at [885, 420] on p "Trage die FVRLLY Hydrogel-Maske auf gereinigte Haut auf. Platziere die FVRLLY L…" at bounding box center [850, 436] width 251 height 75
click at [802, 414] on p "Trage die FVRLLY Hydrogel-Maske auf gereinigte Haut auf. Platziere die FVRLLY L…" at bounding box center [850, 436] width 251 height 75
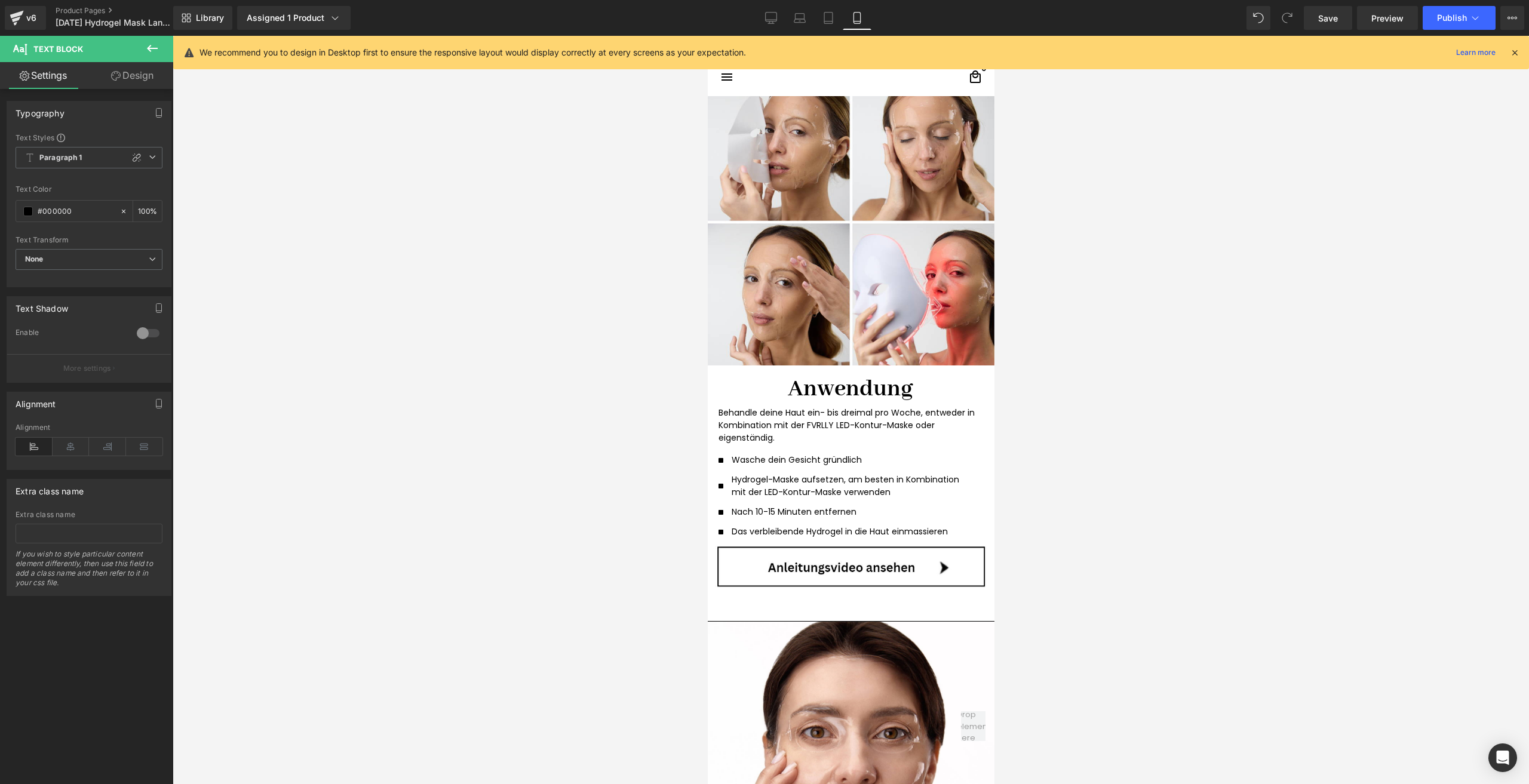
scroll to position [1074, 0]
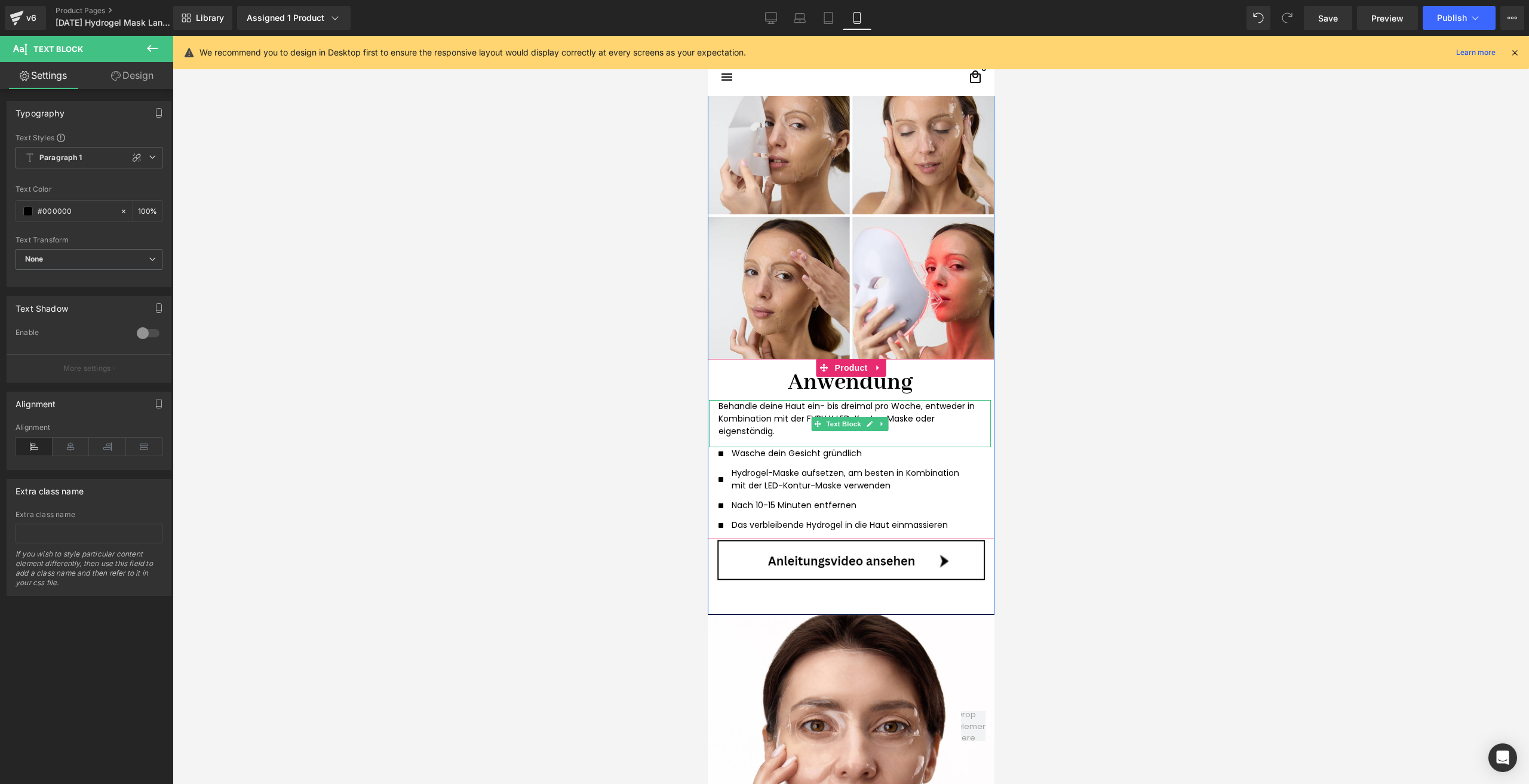
click at [915, 423] on p "Behandle deine Haut ein- bis dreimal pro Woche, entweder in Kombination mit der…" at bounding box center [849, 418] width 263 height 37
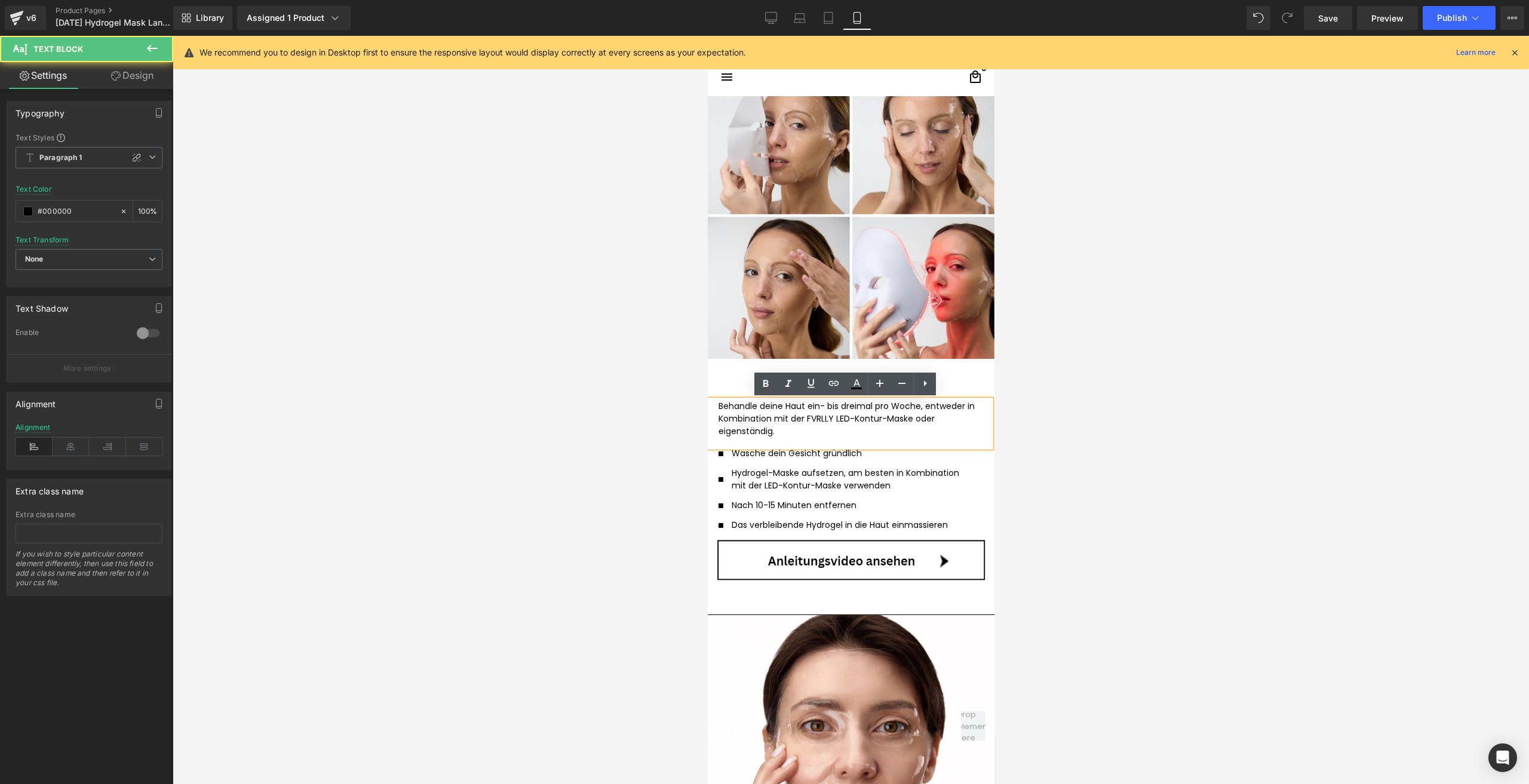
click at [908, 418] on p "Behandle deine Haut ein- bis dreimal pro Woche, entweder in Kombination mit der…" at bounding box center [849, 418] width 263 height 37
drag, startPoint x: 906, startPoint y: 418, endPoint x: 831, endPoint y: 424, distance: 75.2
click at [831, 424] on p "Behandle deine Haut ein- bis dreimal pro Woche, entweder in Kombination mit der…" at bounding box center [849, 418] width 263 height 37
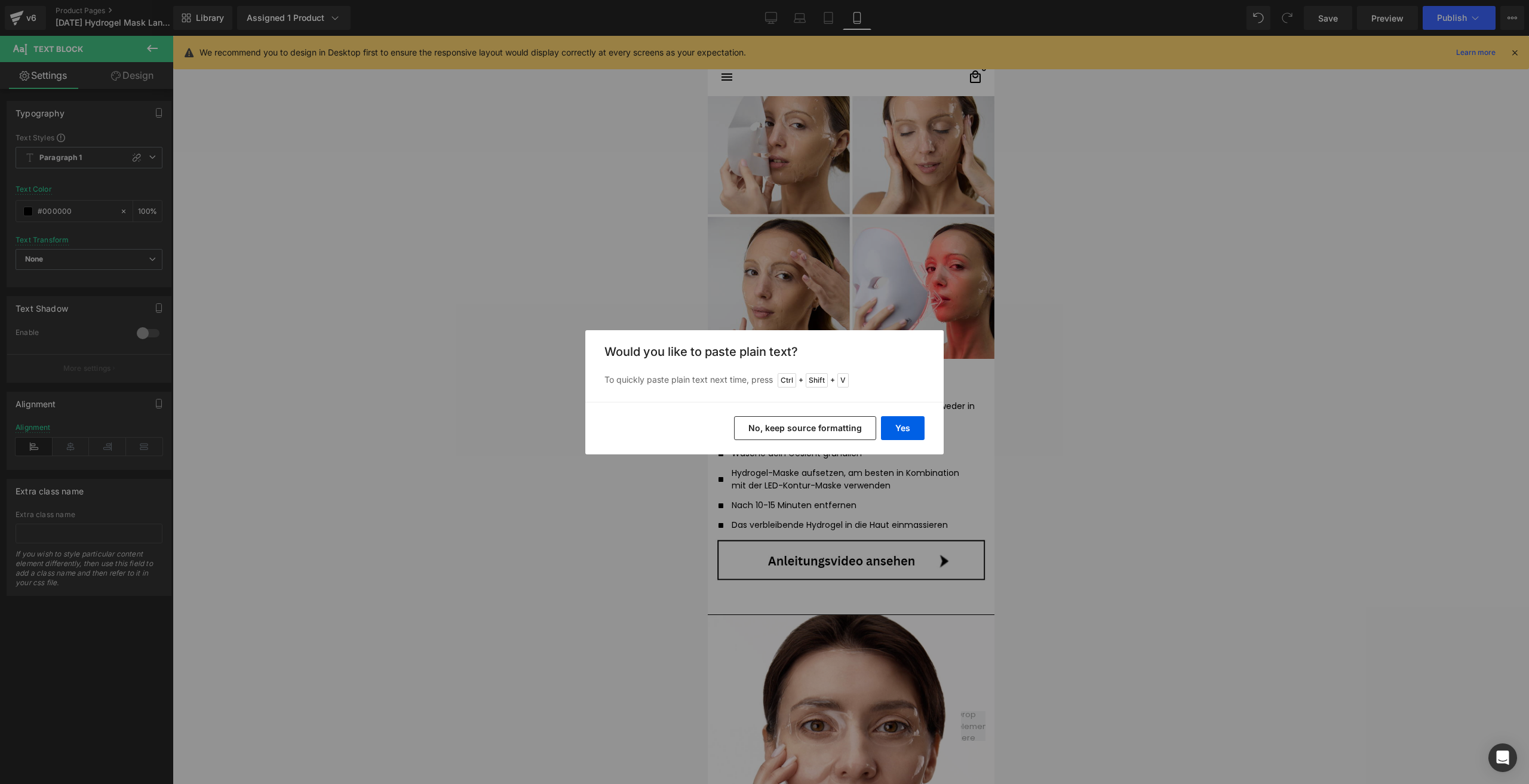
click at [851, 429] on button "No, keep source formatting" at bounding box center [805, 427] width 142 height 24
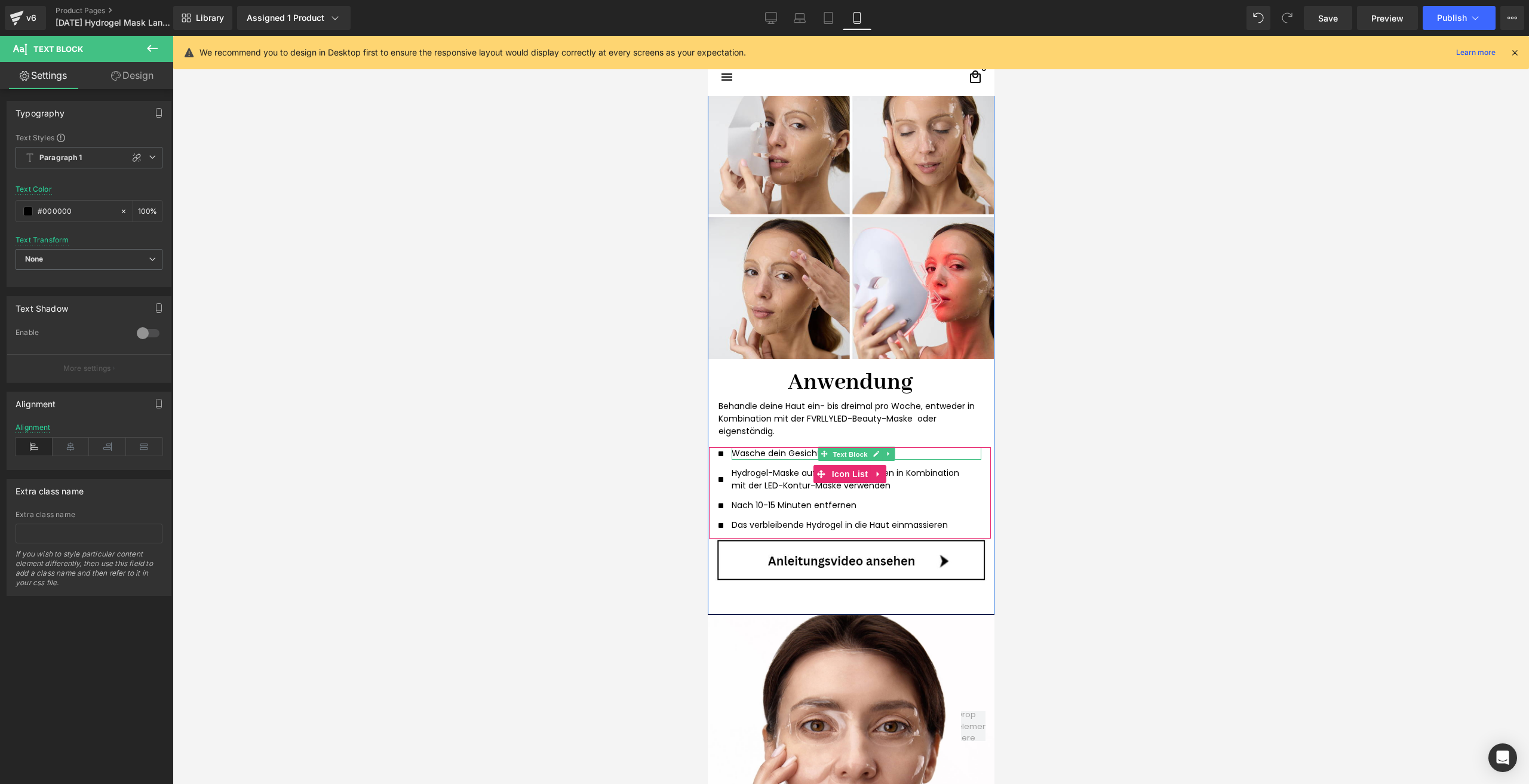
click at [863, 453] on span "Text Block" at bounding box center [849, 454] width 40 height 15
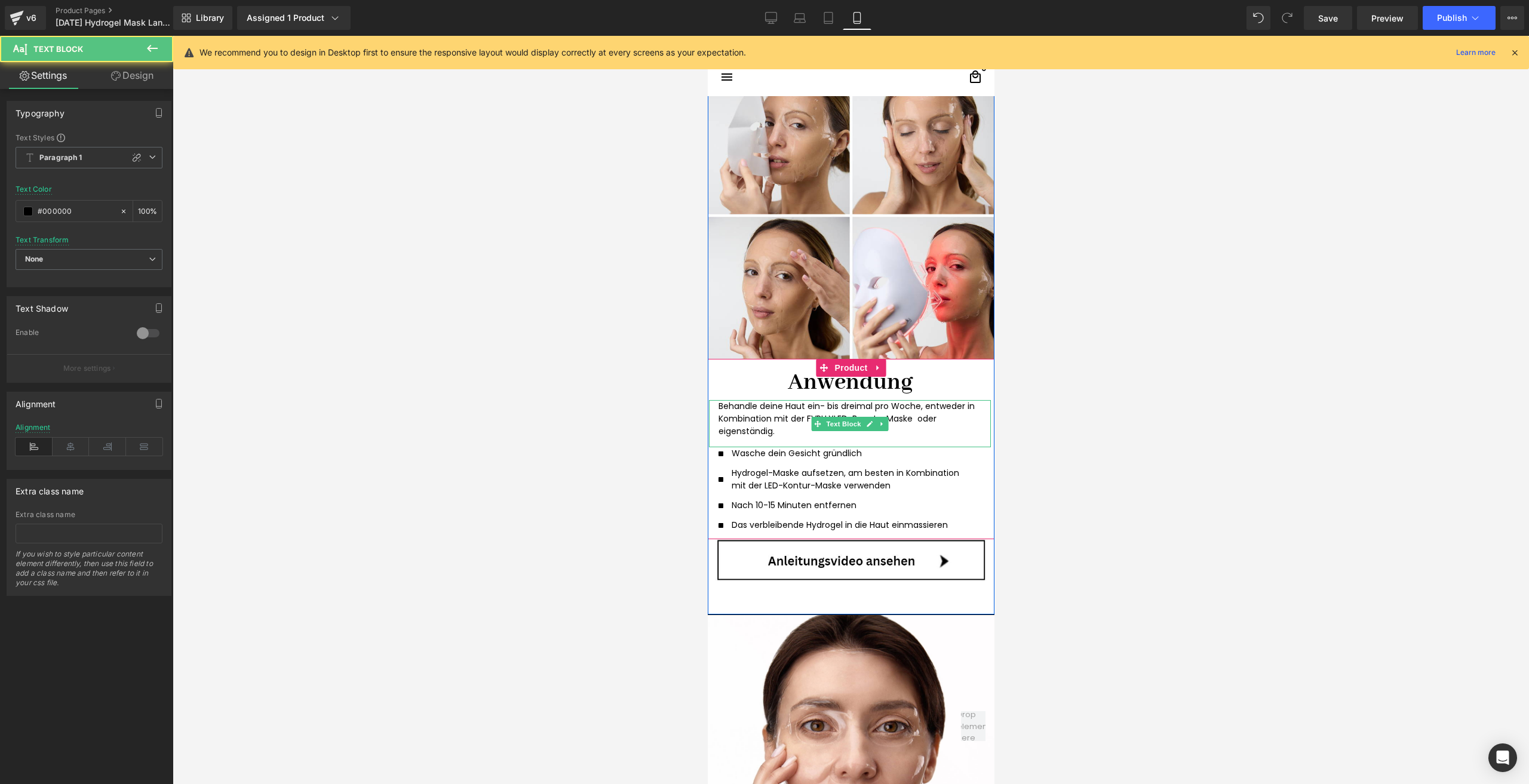
click at [912, 438] on div "Behandle deine Haut ein- bis dreimal pro Woche, entweder in Kombination mit der…" at bounding box center [848, 423] width 281 height 47
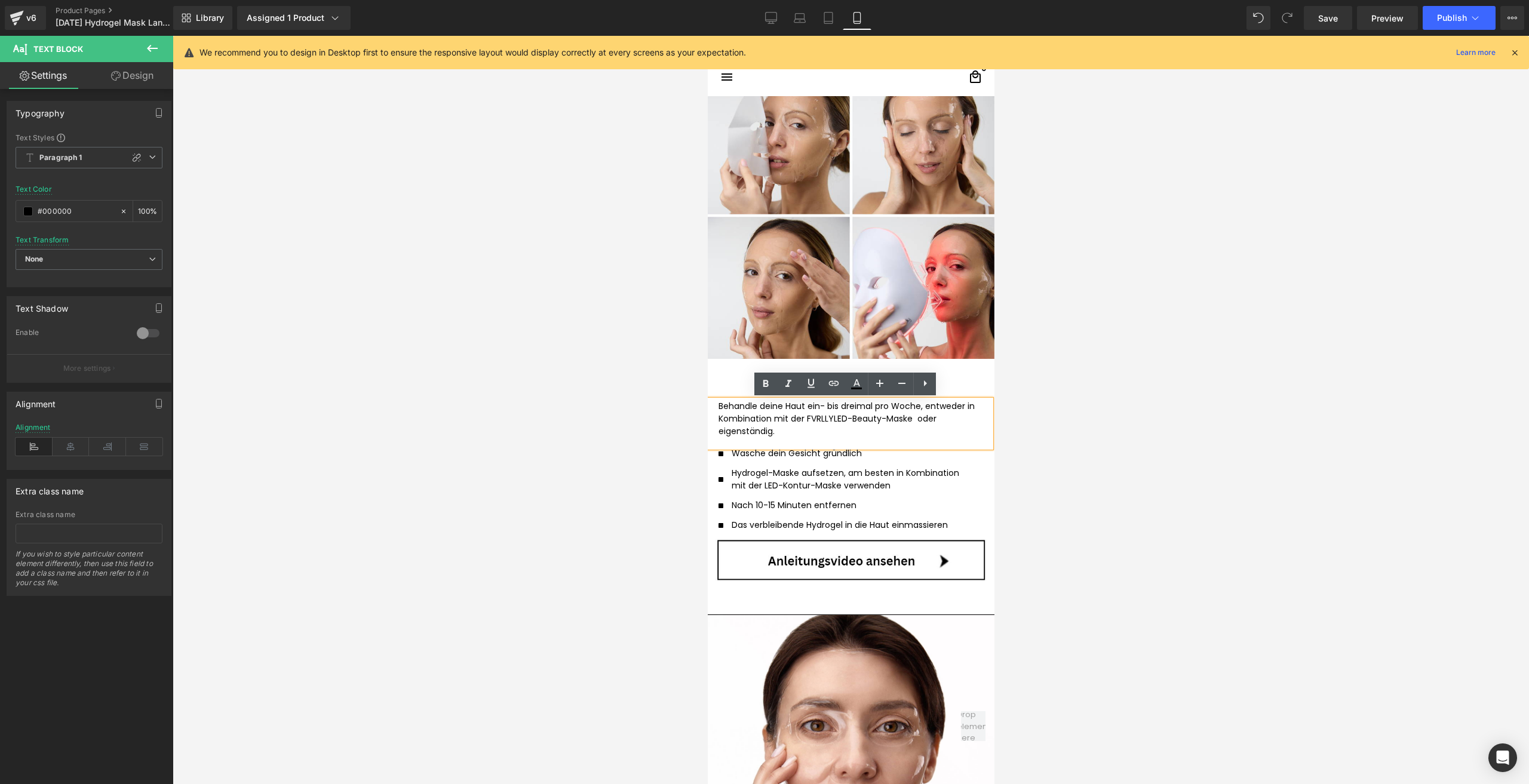
click at [920, 424] on p "Behandle deine Haut ein- bis dreimal pro Woche, entweder in Kombination mit der…" at bounding box center [849, 418] width 263 height 37
click at [834, 415] on p "Behandle deine Haut ein- bis dreimal pro Woche, entweder in Kombination mit der…" at bounding box center [849, 418] width 263 height 37
click at [918, 421] on p "Behandle deine Haut ein- bis dreimal pro Woche, entweder in Kombination mit der…" at bounding box center [849, 418] width 263 height 37
click at [917, 415] on p "Behandle deine Haut ein- bis dreimal pro Woche, entweder in Kombination mit der…" at bounding box center [849, 418] width 263 height 37
click at [802, 483] on p "Hydrogel-Maske aufsetzen, am besten in Kombination mit der LED-Kontur-Maske ver…" at bounding box center [851, 479] width 240 height 25
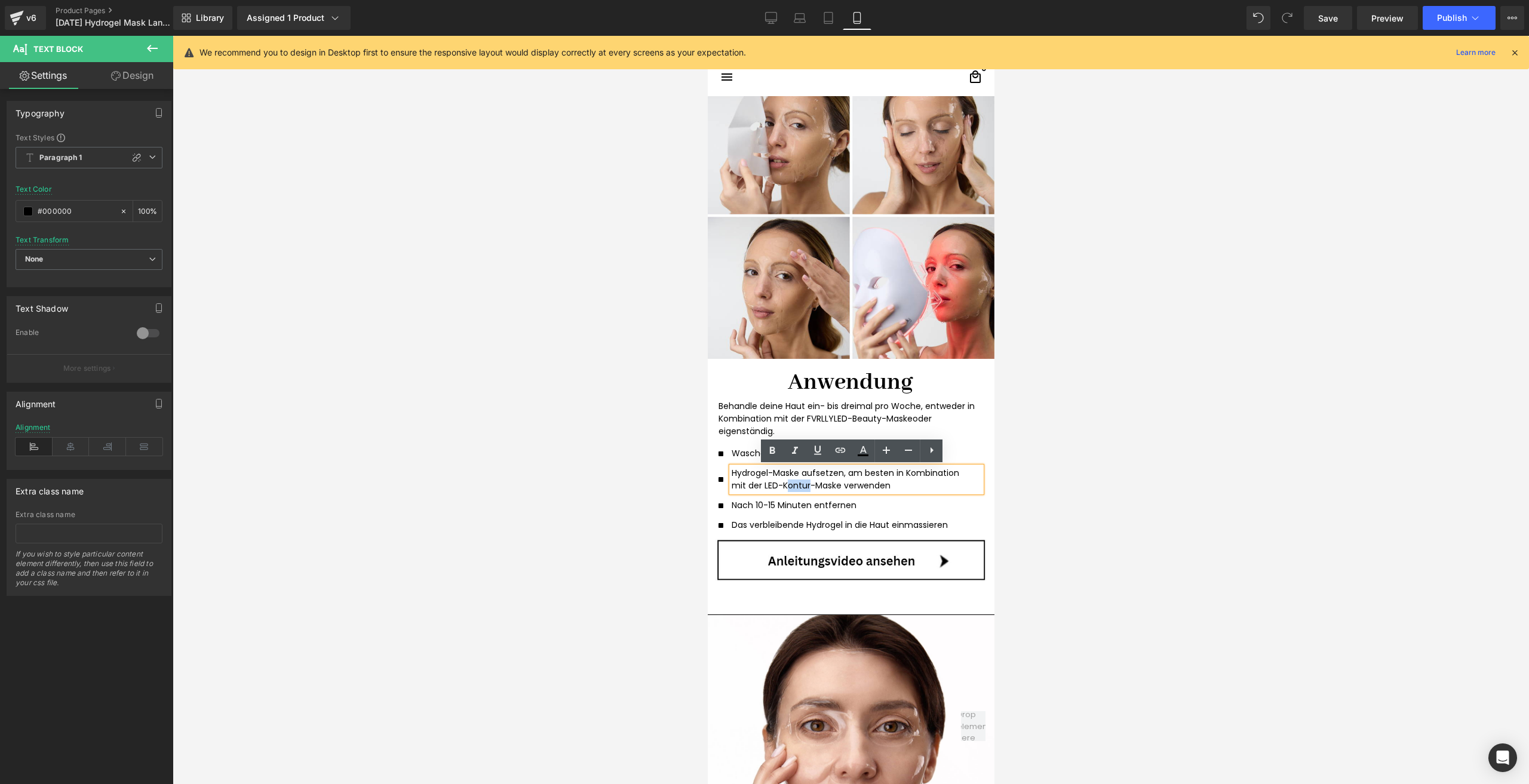
drag, startPoint x: 803, startPoint y: 483, endPoint x: 780, endPoint y: 483, distance: 23.0
click at [780, 483] on p "Hydrogel-Maske aufsetzen, am besten in Kombination mit der LED-Kontur-Maske ver…" at bounding box center [851, 479] width 240 height 25
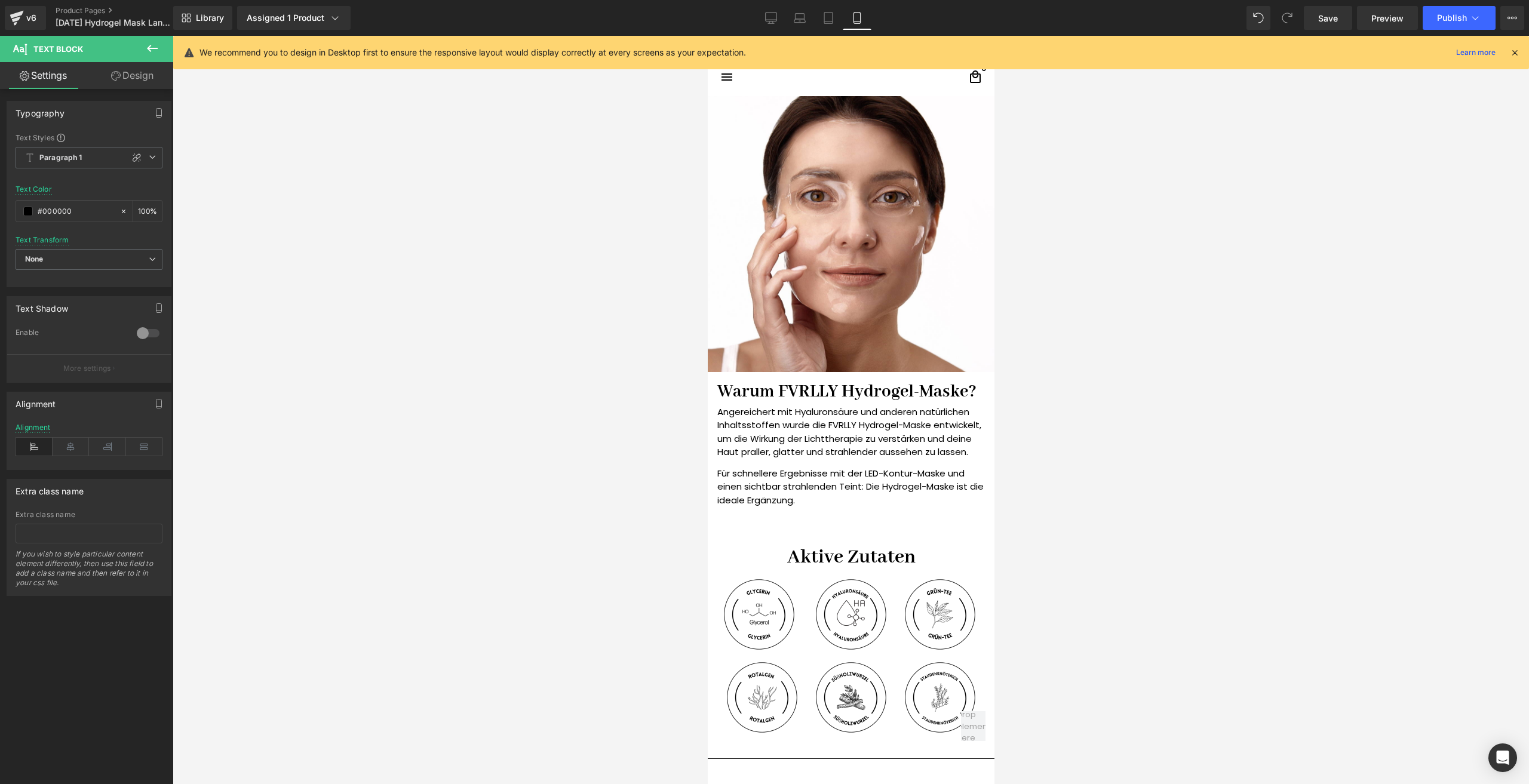
scroll to position [1612, 0]
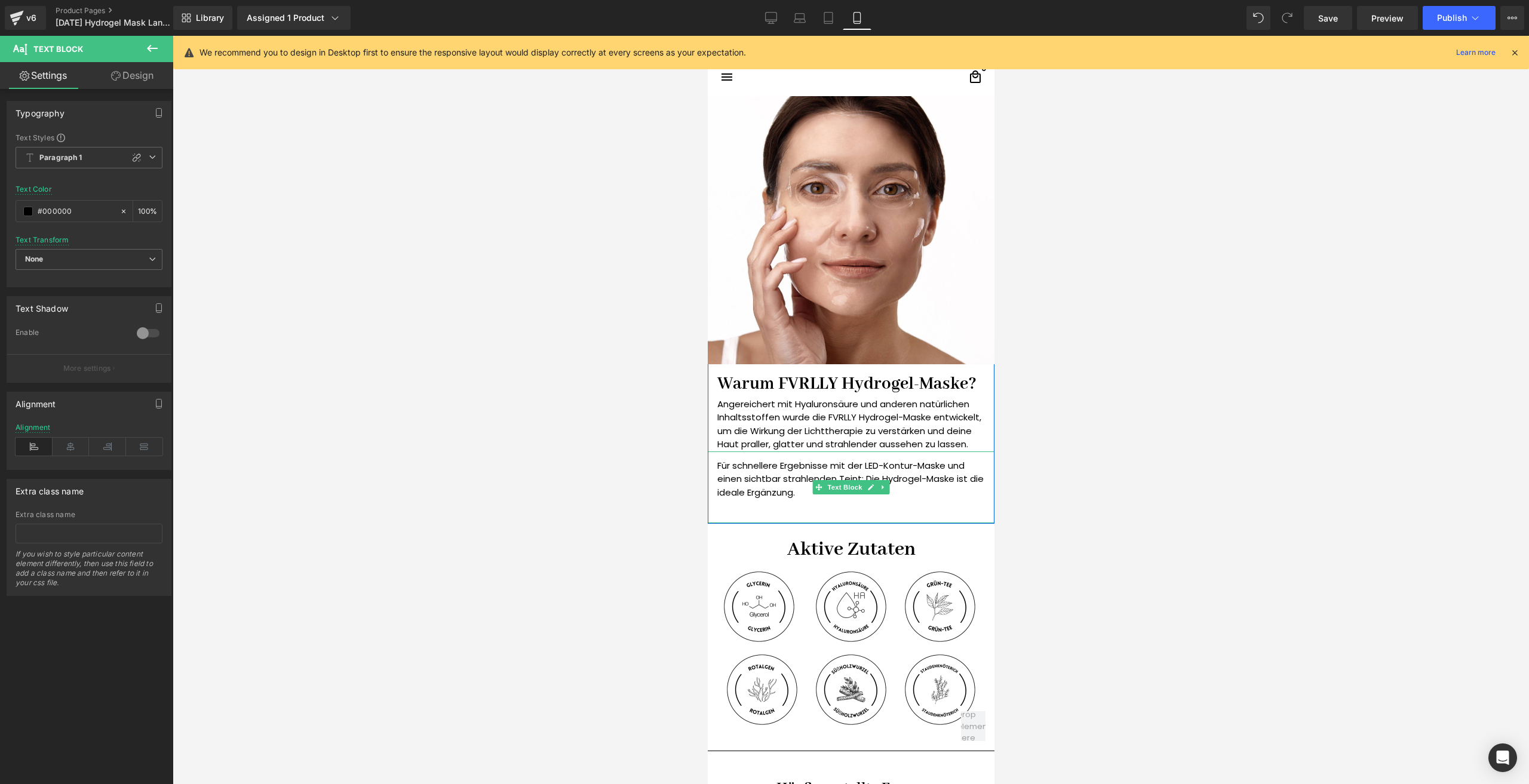
click at [913, 467] on p "Für schnellere Ergebnisse mit der LED-Kontur-Maske und einen sichtbar strahlend…" at bounding box center [850, 479] width 268 height 41
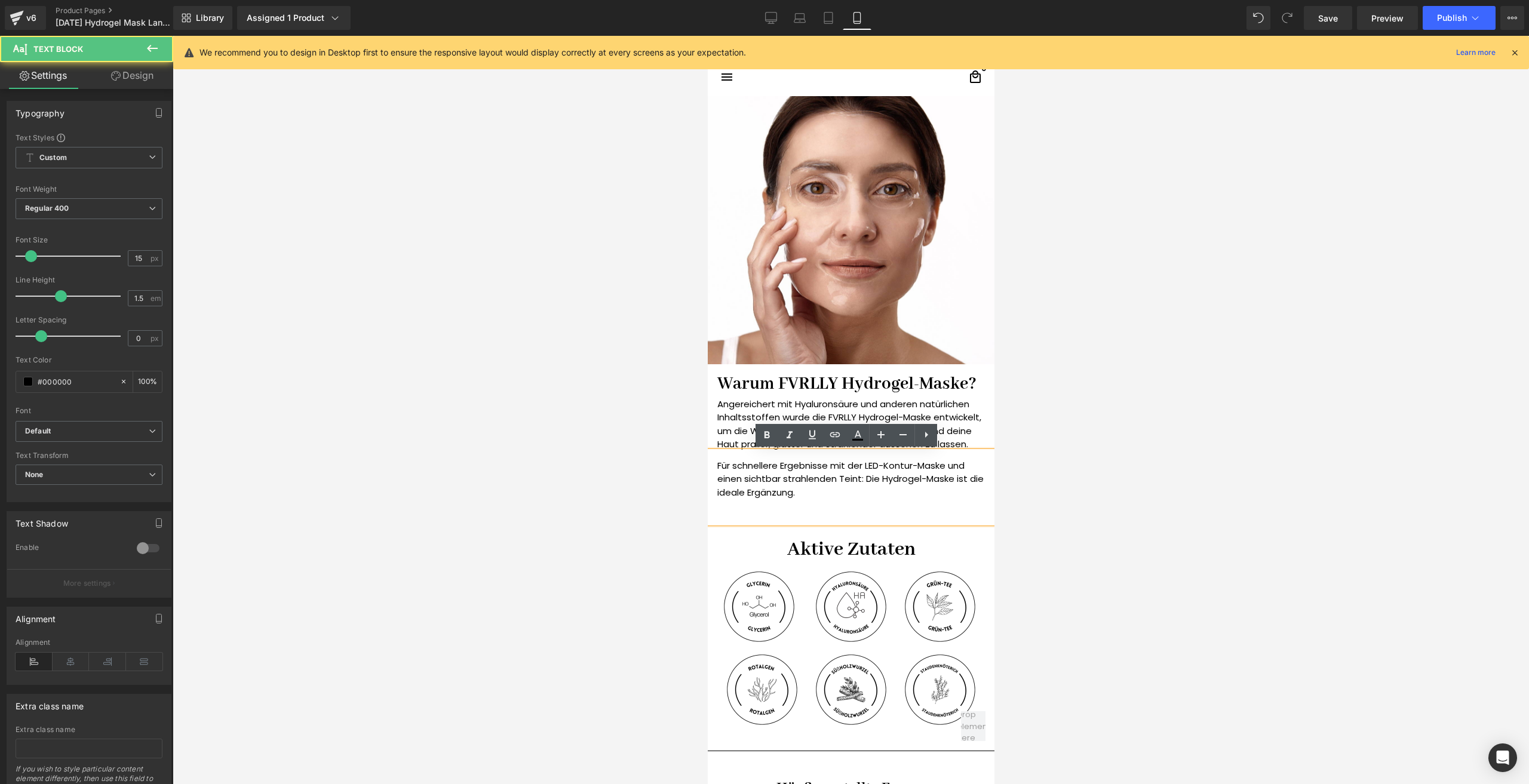
click at [908, 462] on p "Für schnellere Ergebnisse mit der LED-Kontur-Maske und einen sichtbar strahlend…" at bounding box center [850, 479] width 268 height 41
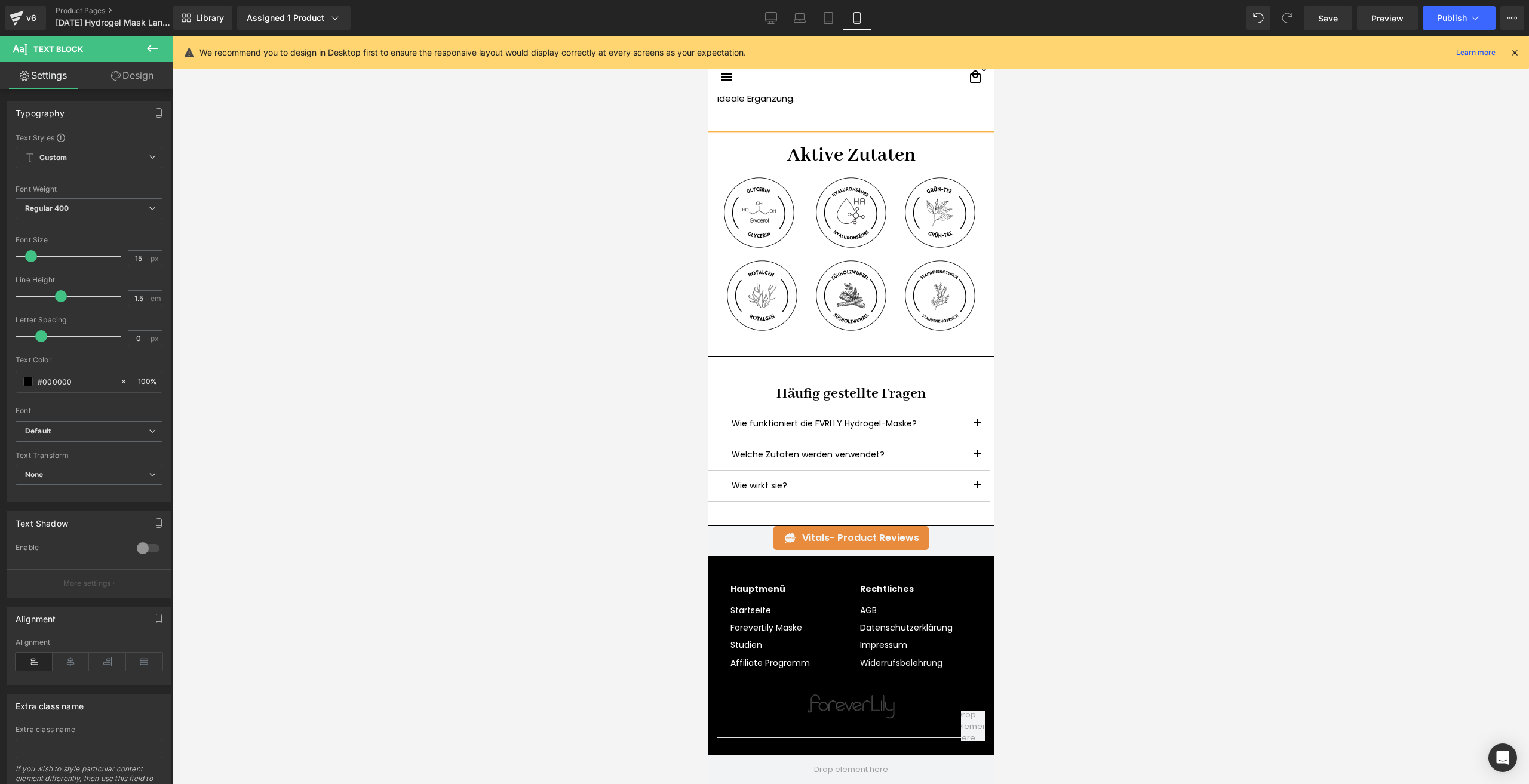
scroll to position [2029, 0]
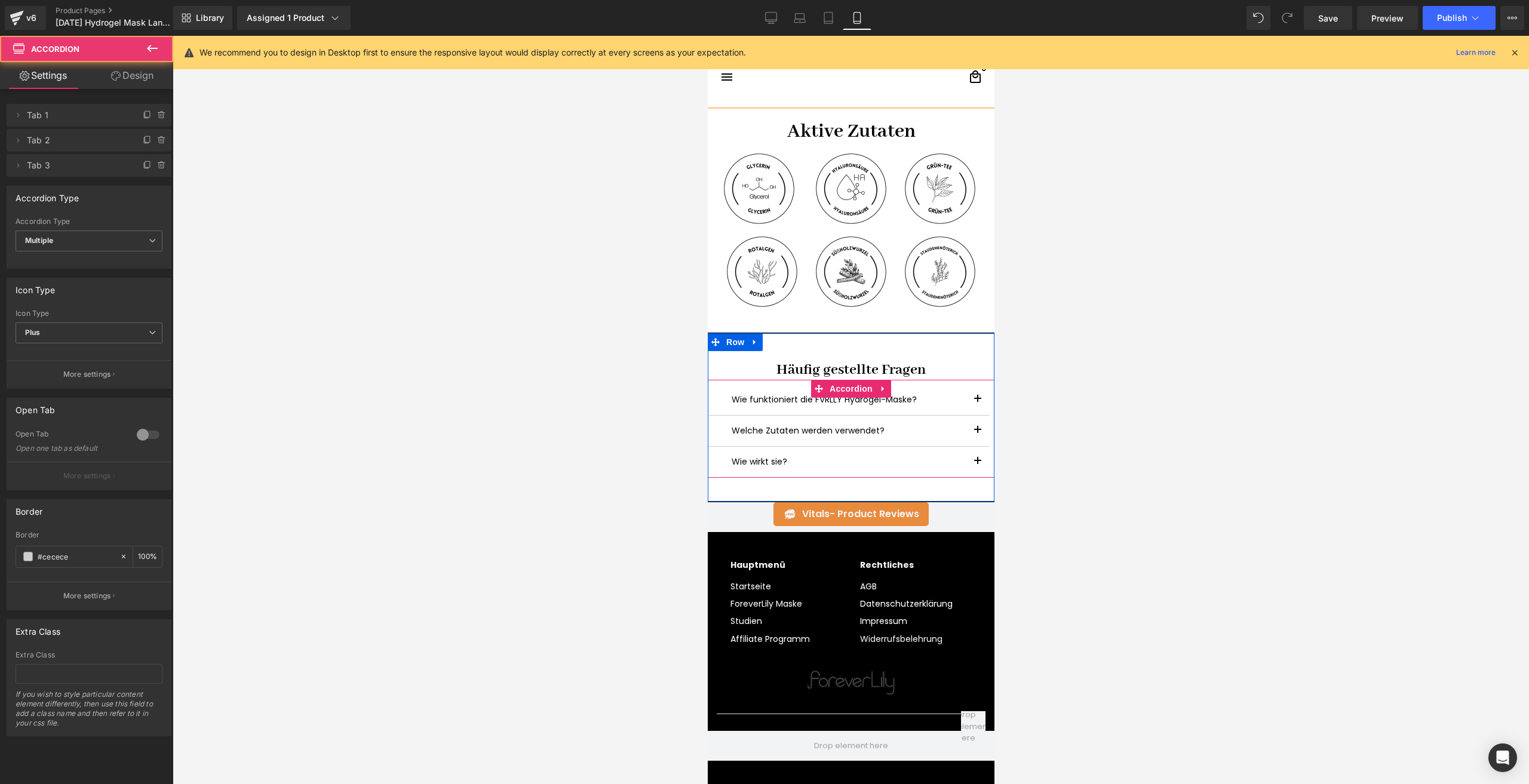
click at [969, 403] on button "button" at bounding box center [977, 400] width 24 height 31
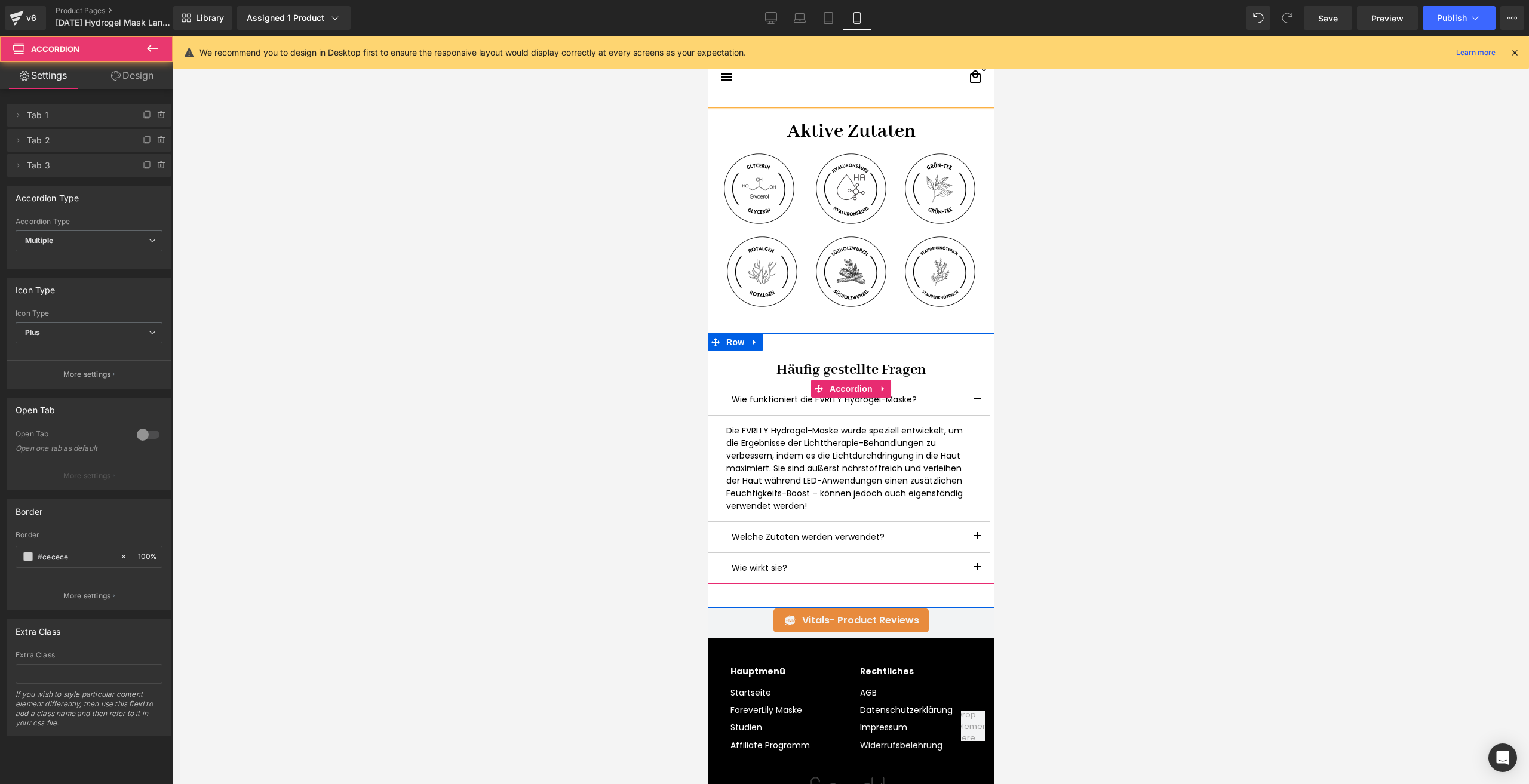
click at [970, 537] on button "button" at bounding box center [977, 537] width 24 height 31
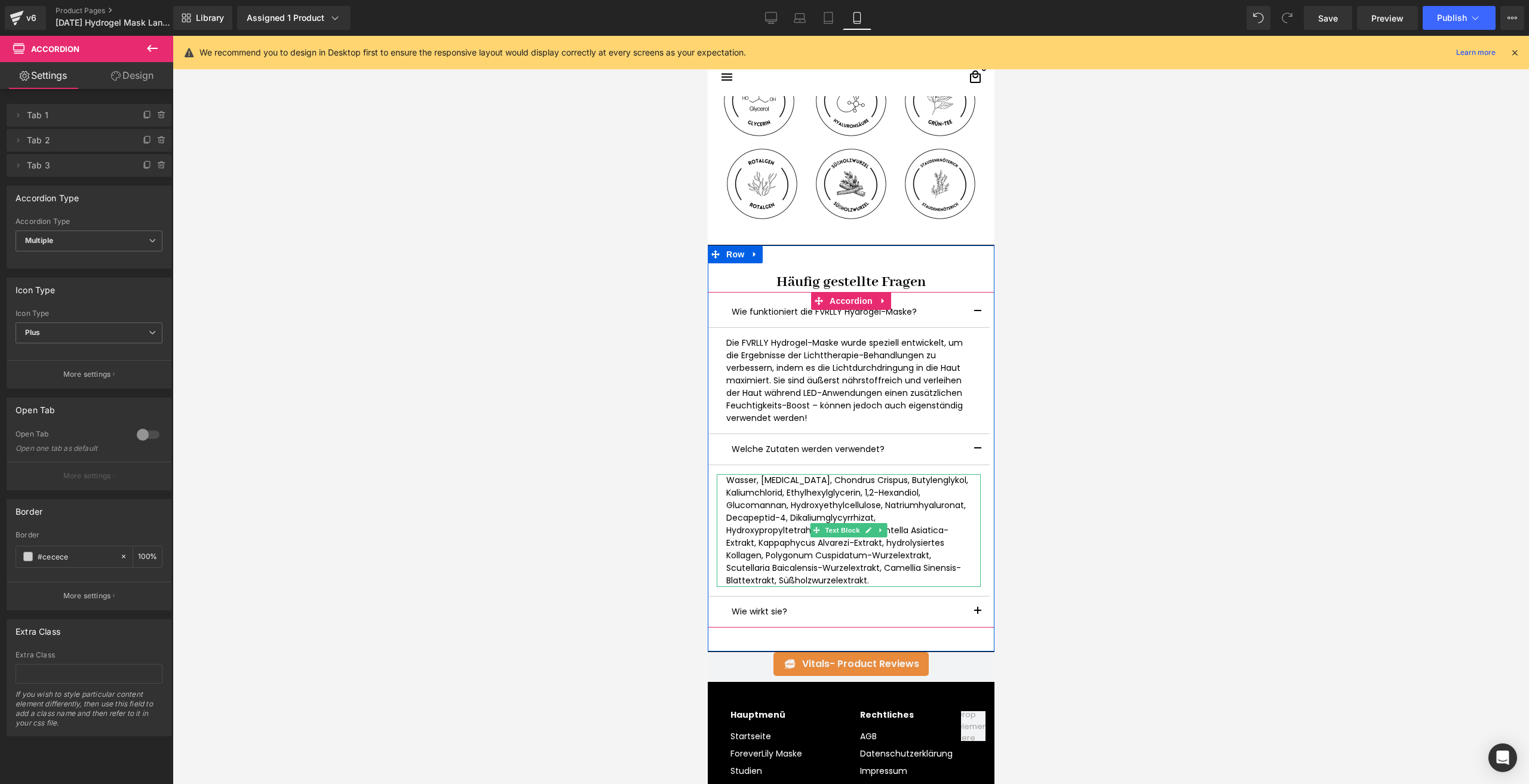
scroll to position [2149, 0]
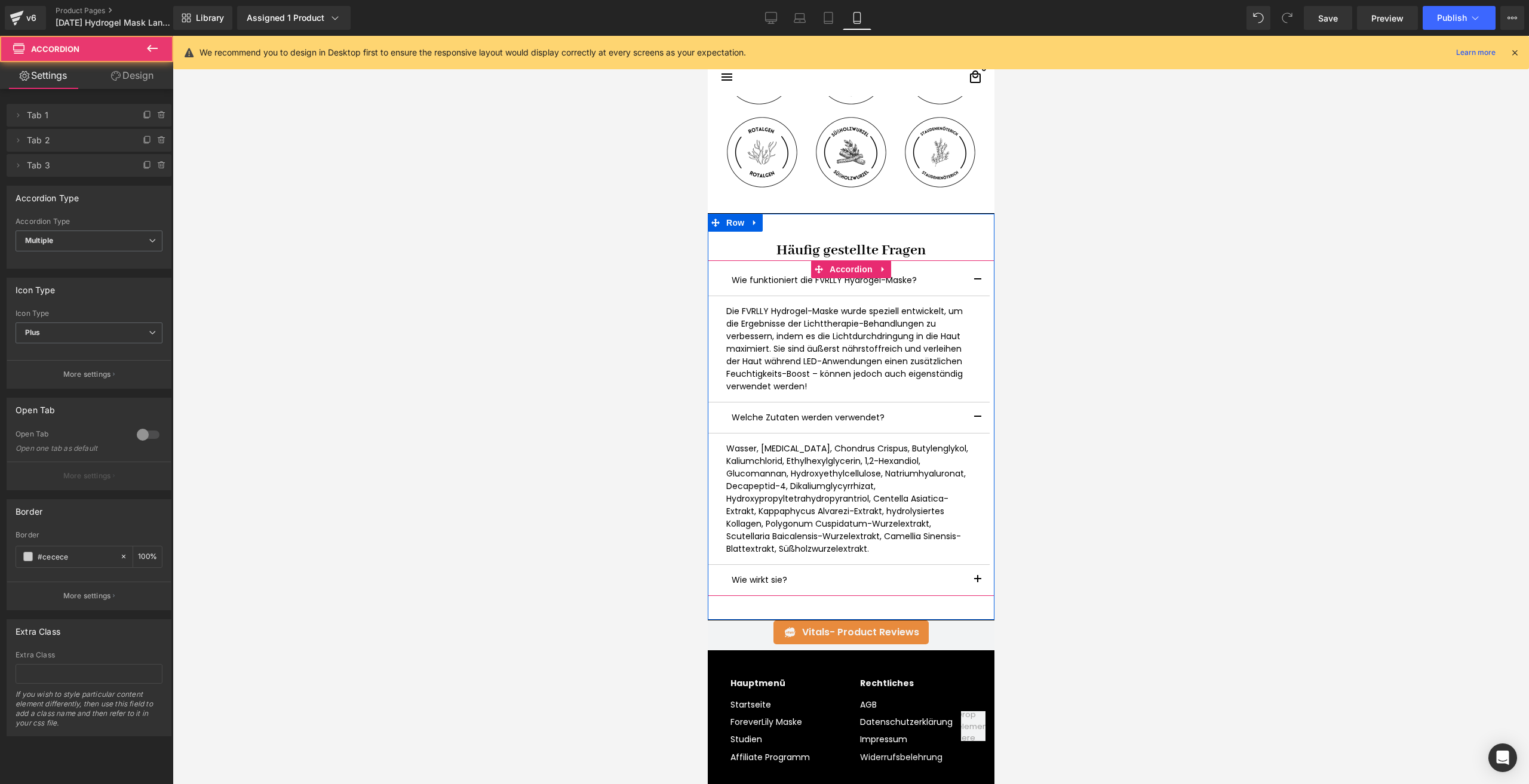
click at [977, 582] on span "button" at bounding box center [977, 582] width 0 height 0
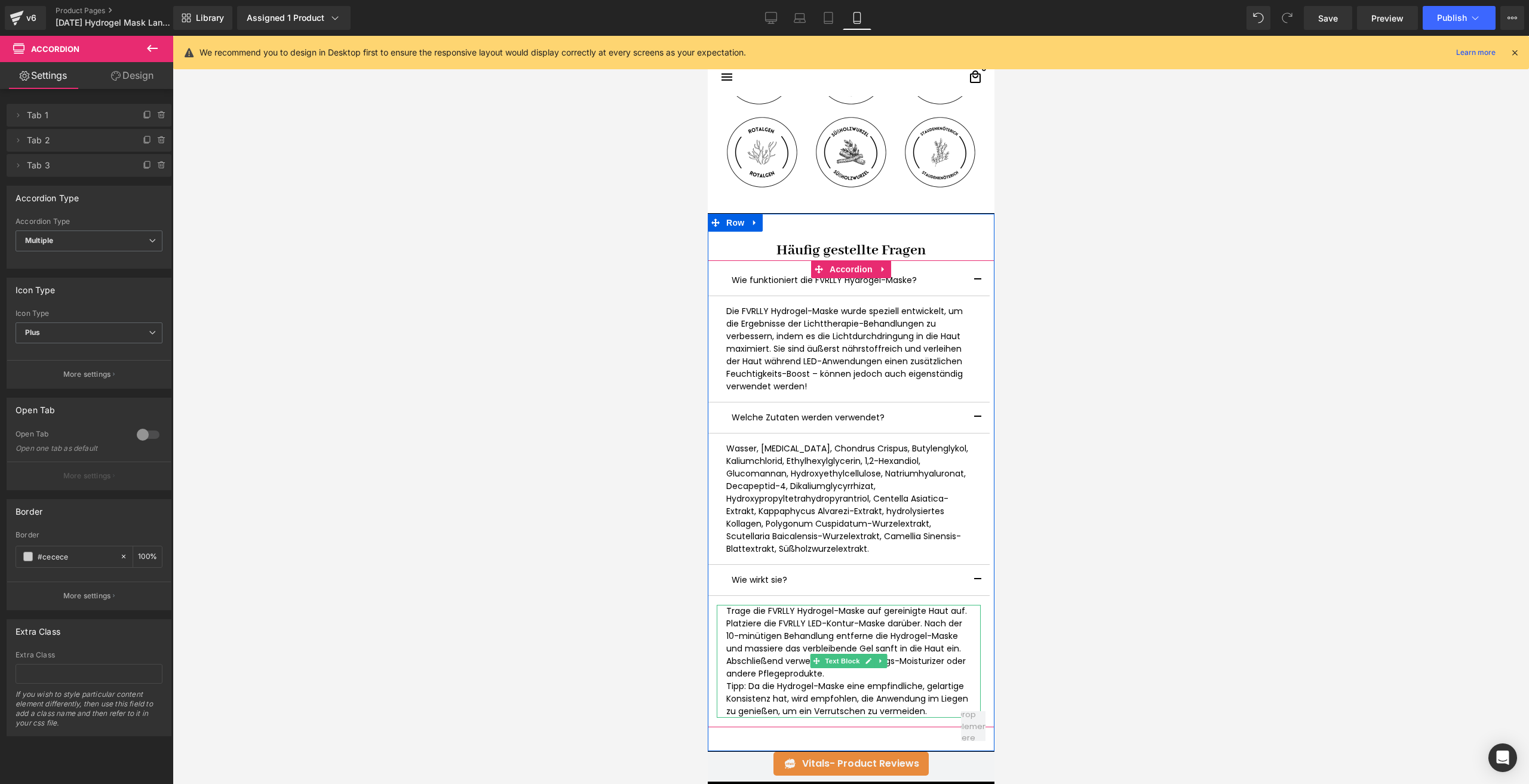
click at [848, 623] on span "Trage die FVRLLY Hydrogel-Maske auf gereinigte Haut auf. Platziere die FVRLLY L…" at bounding box center [845, 642] width 241 height 75
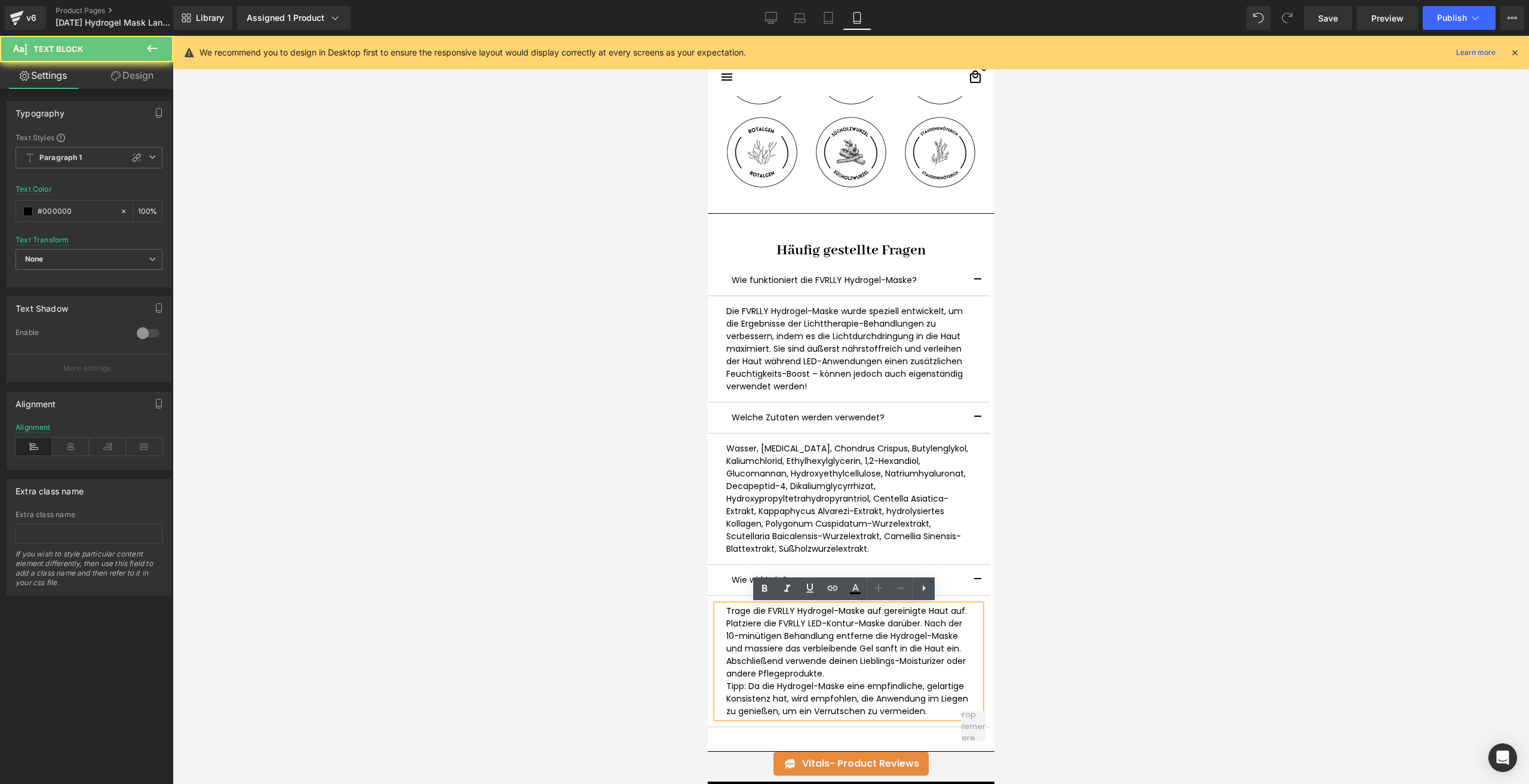
click at [848, 623] on span "Trage die FVRLLY Hydrogel-Maske auf gereinigte Haut auf. Platziere die FVRLLY L…" at bounding box center [845, 642] width 241 height 75
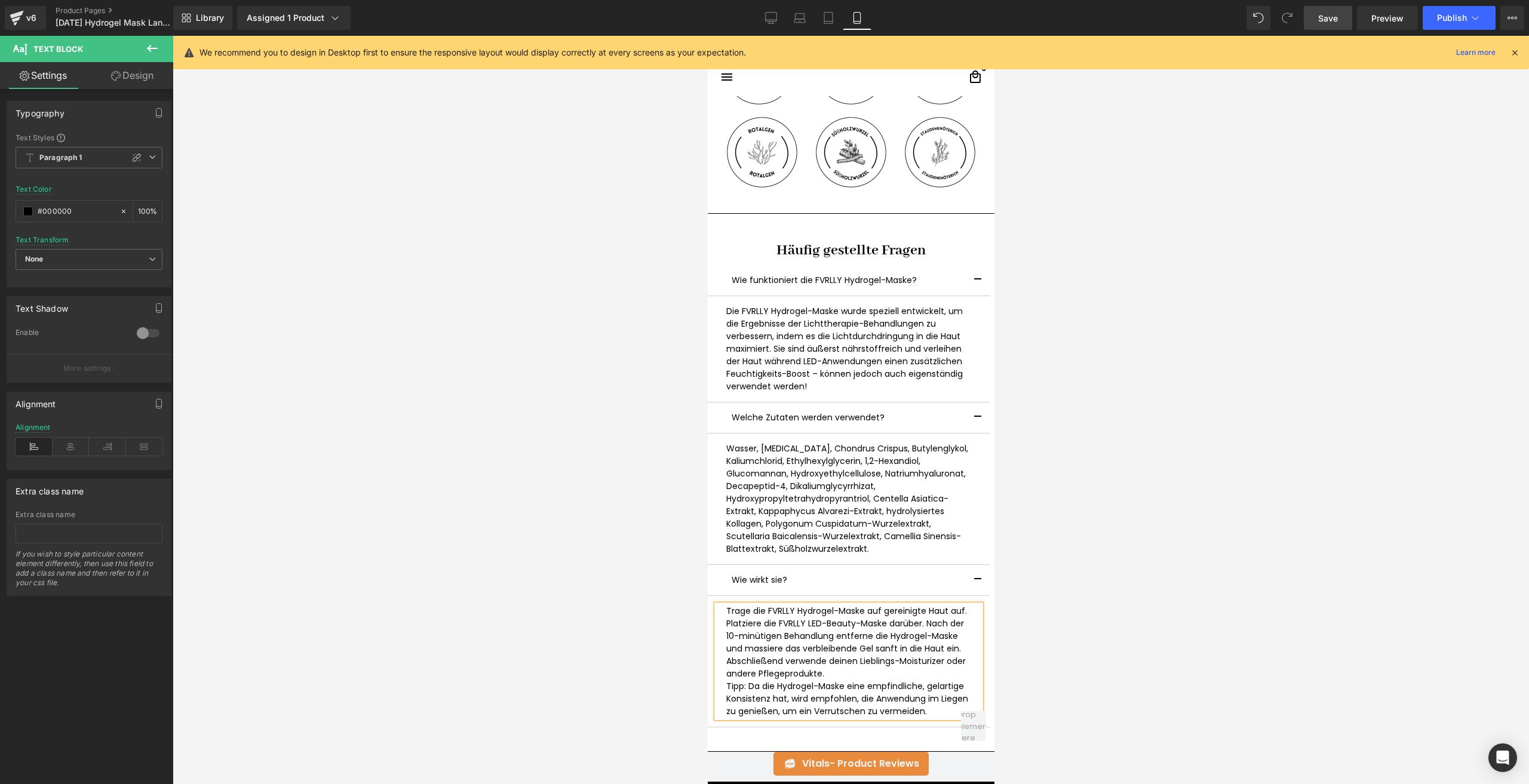
click at [1326, 8] on link "Save" at bounding box center [1328, 17] width 49 height 24
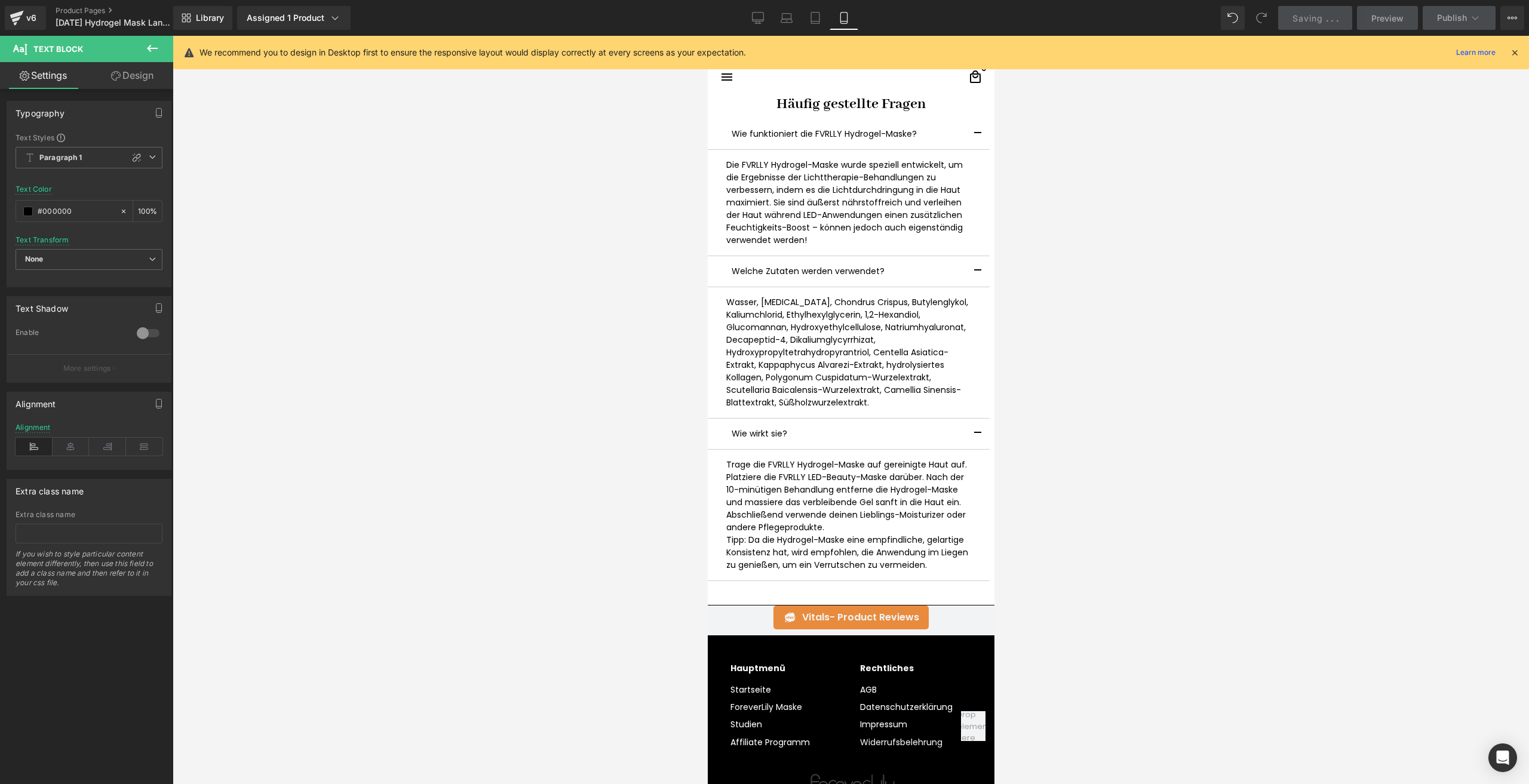
scroll to position [2507, 0]
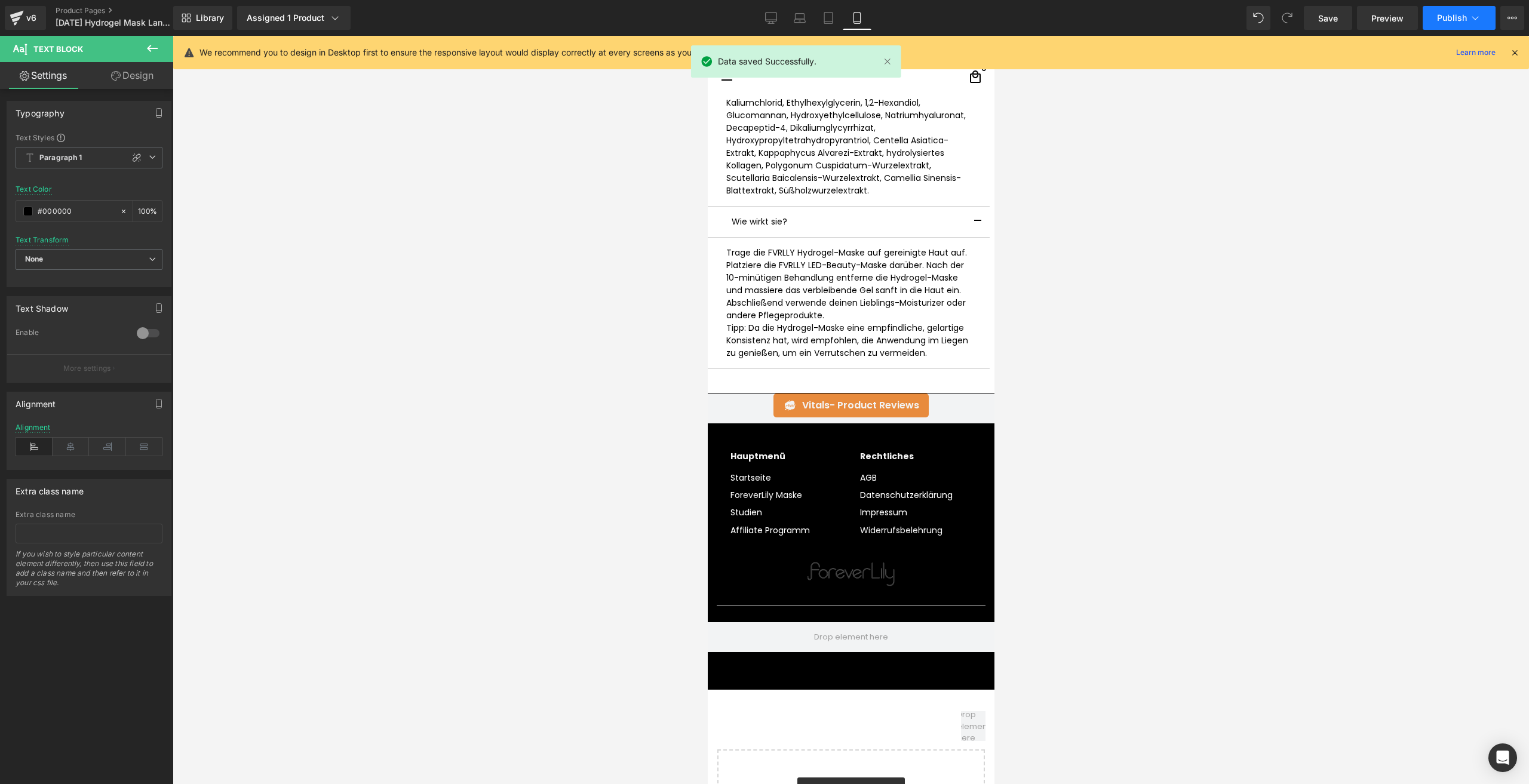
click at [1438, 27] on button "Publish" at bounding box center [1459, 17] width 73 height 24
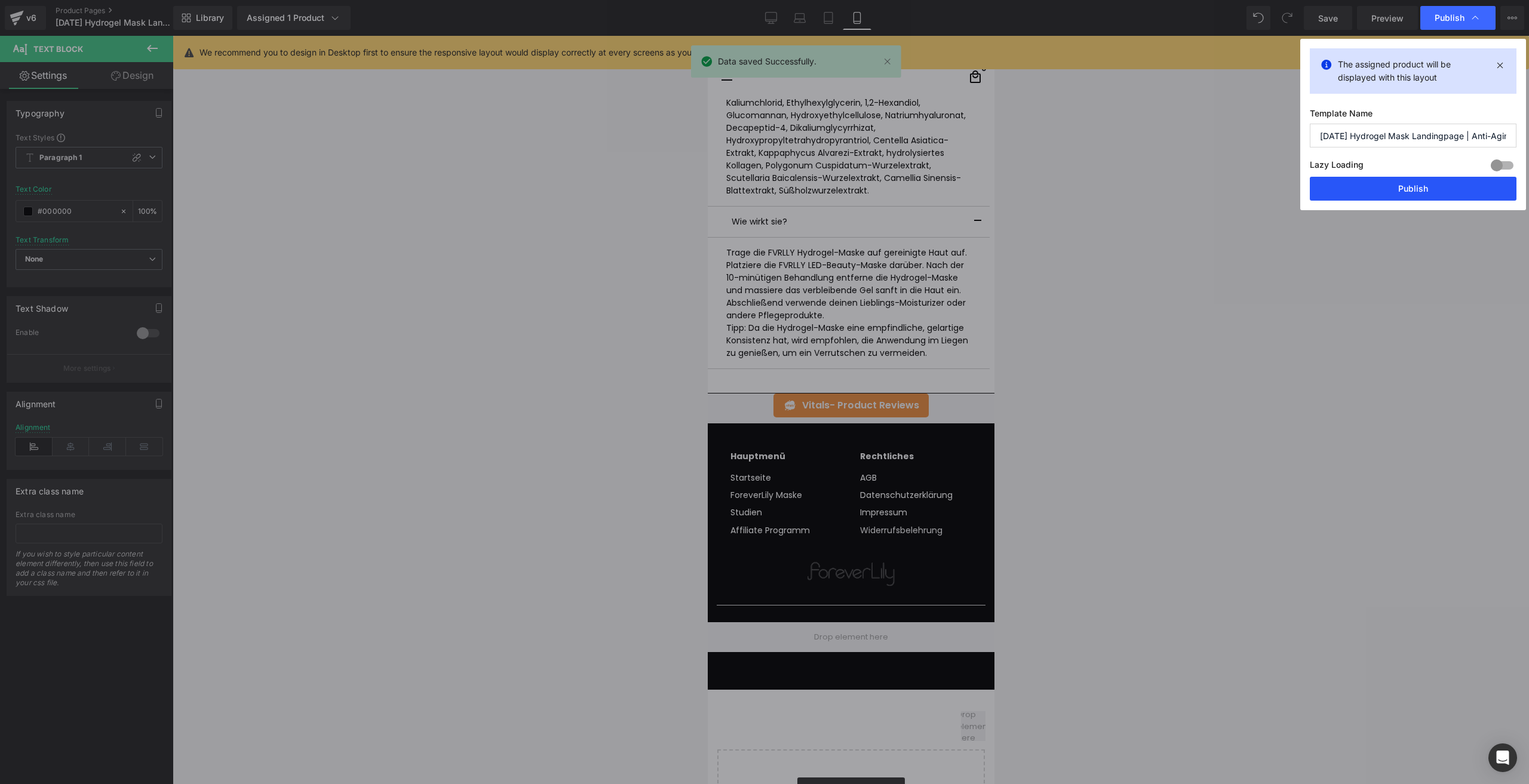
click at [1331, 196] on button "Publish" at bounding box center [1412, 188] width 207 height 24
